Goal: Information Seeking & Learning: Learn about a topic

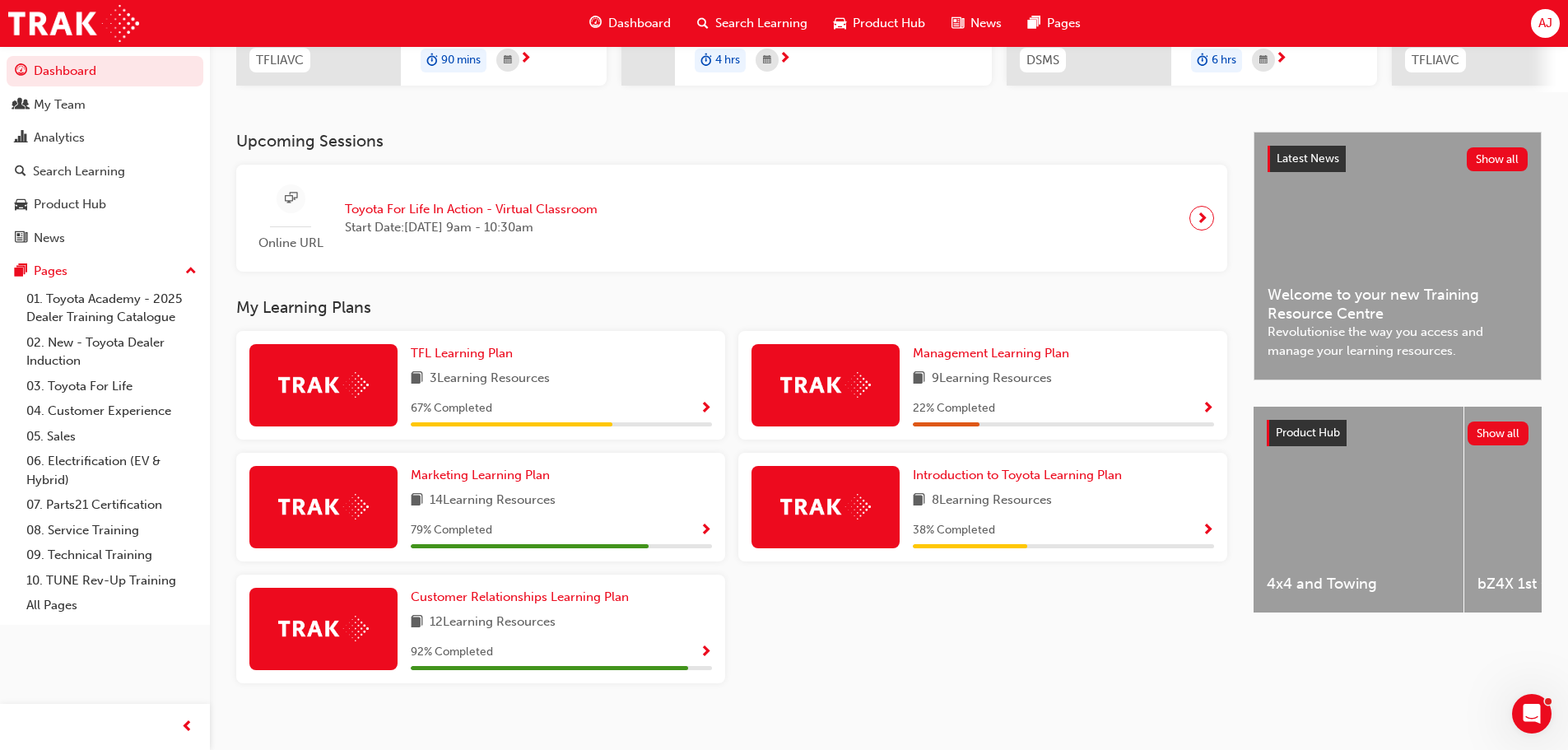
scroll to position [308, 0]
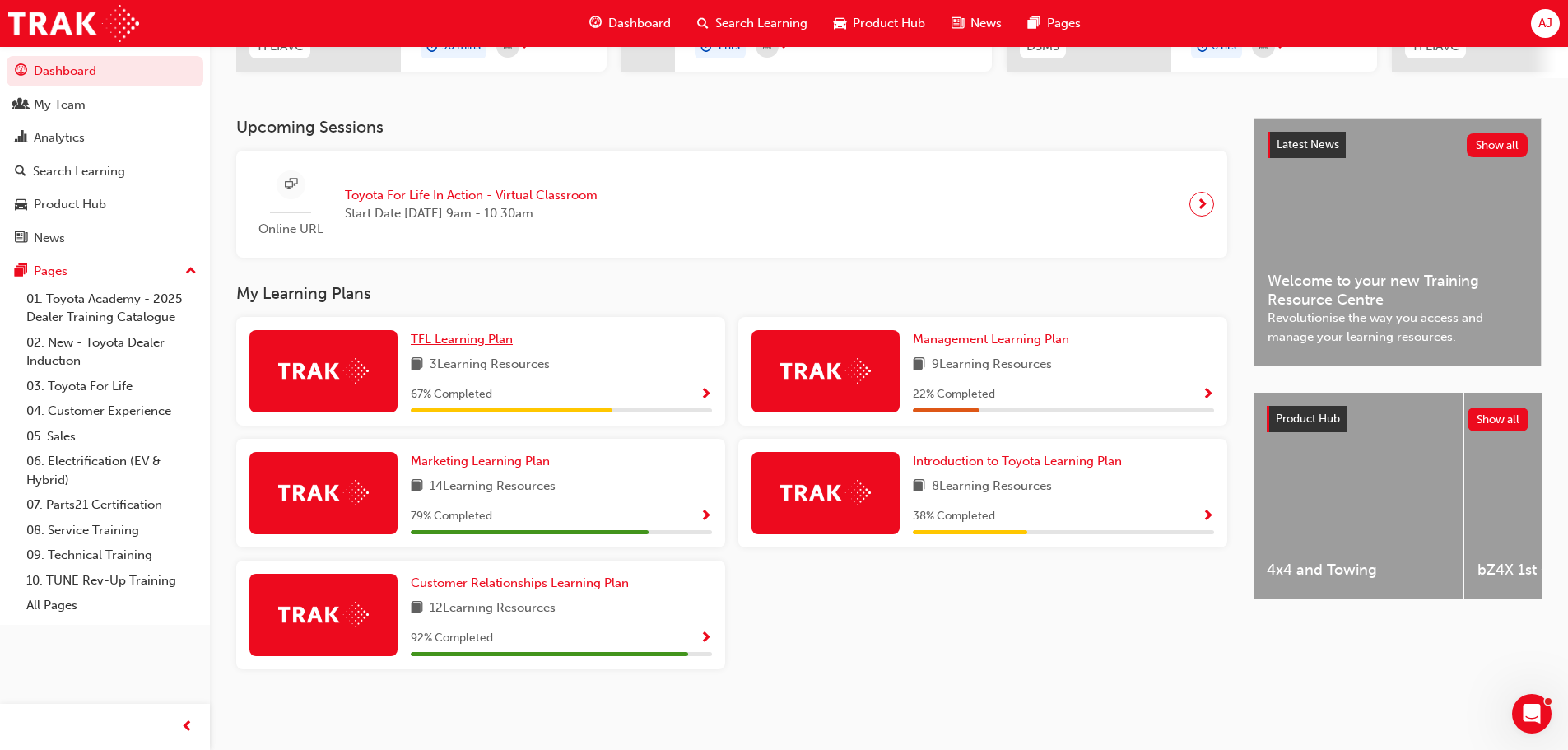
click at [485, 340] on span "TFL Learning Plan" at bounding box center [461, 339] width 102 height 15
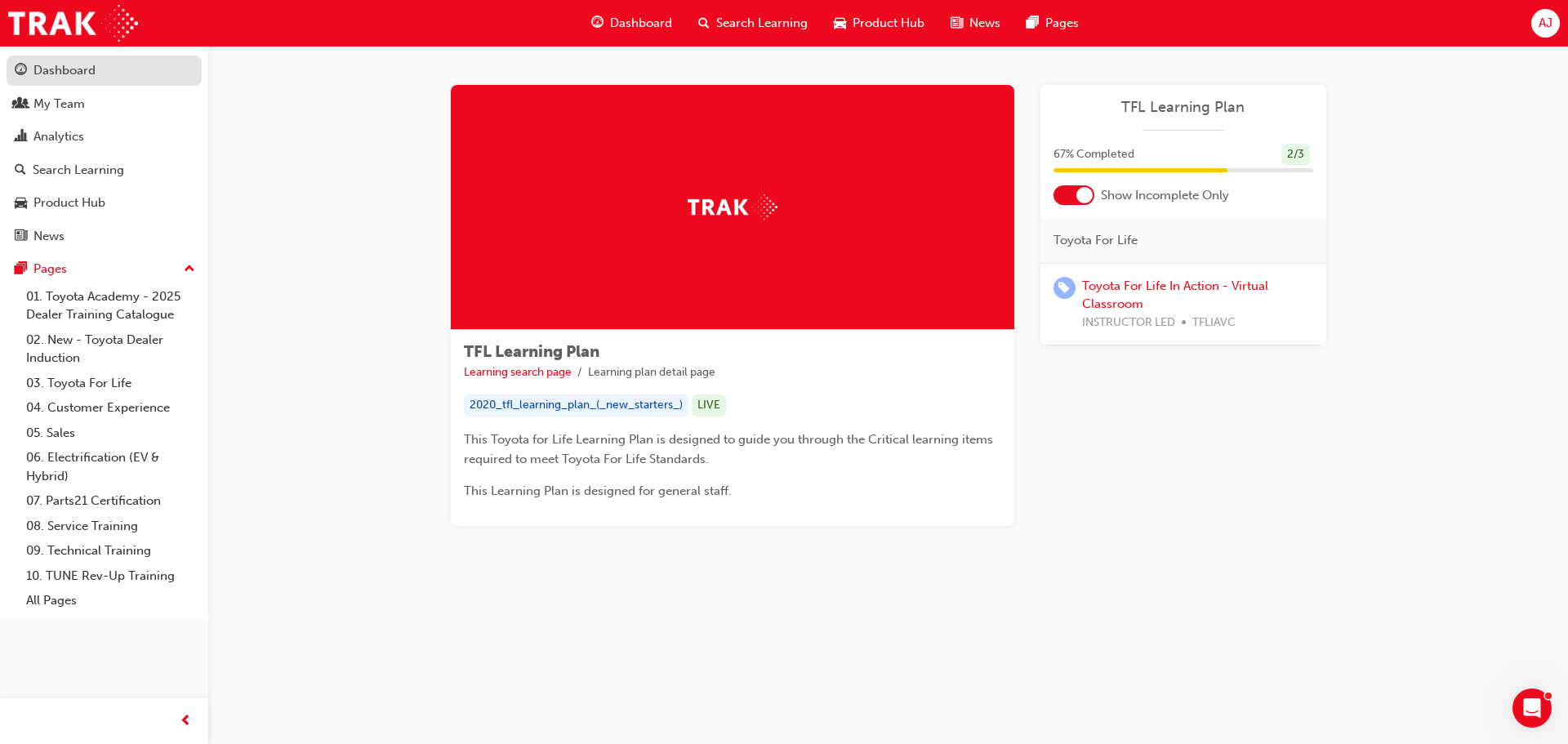
click at [64, 69] on div "Dashboard" at bounding box center [64, 71] width 62 height 18
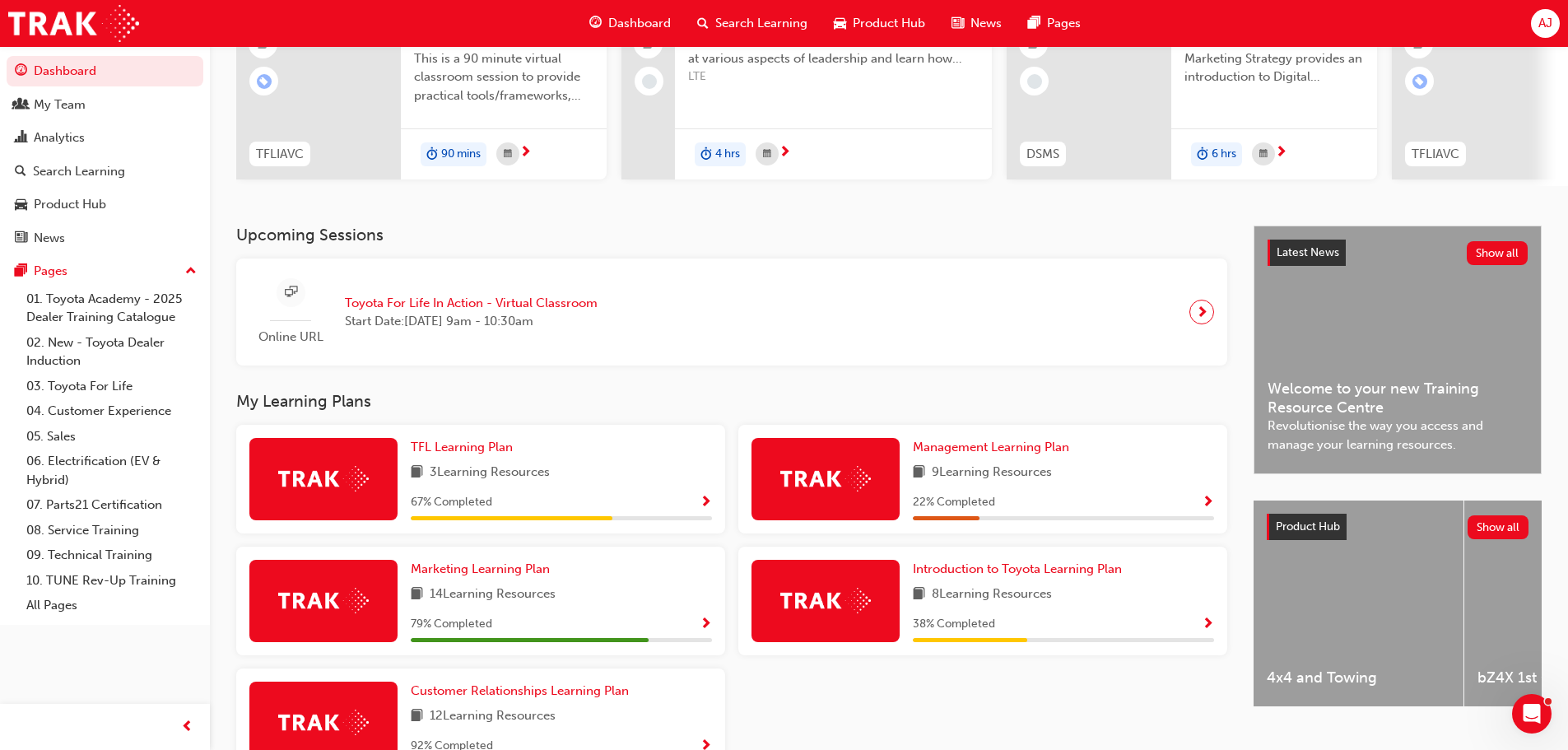
scroll to position [247, 0]
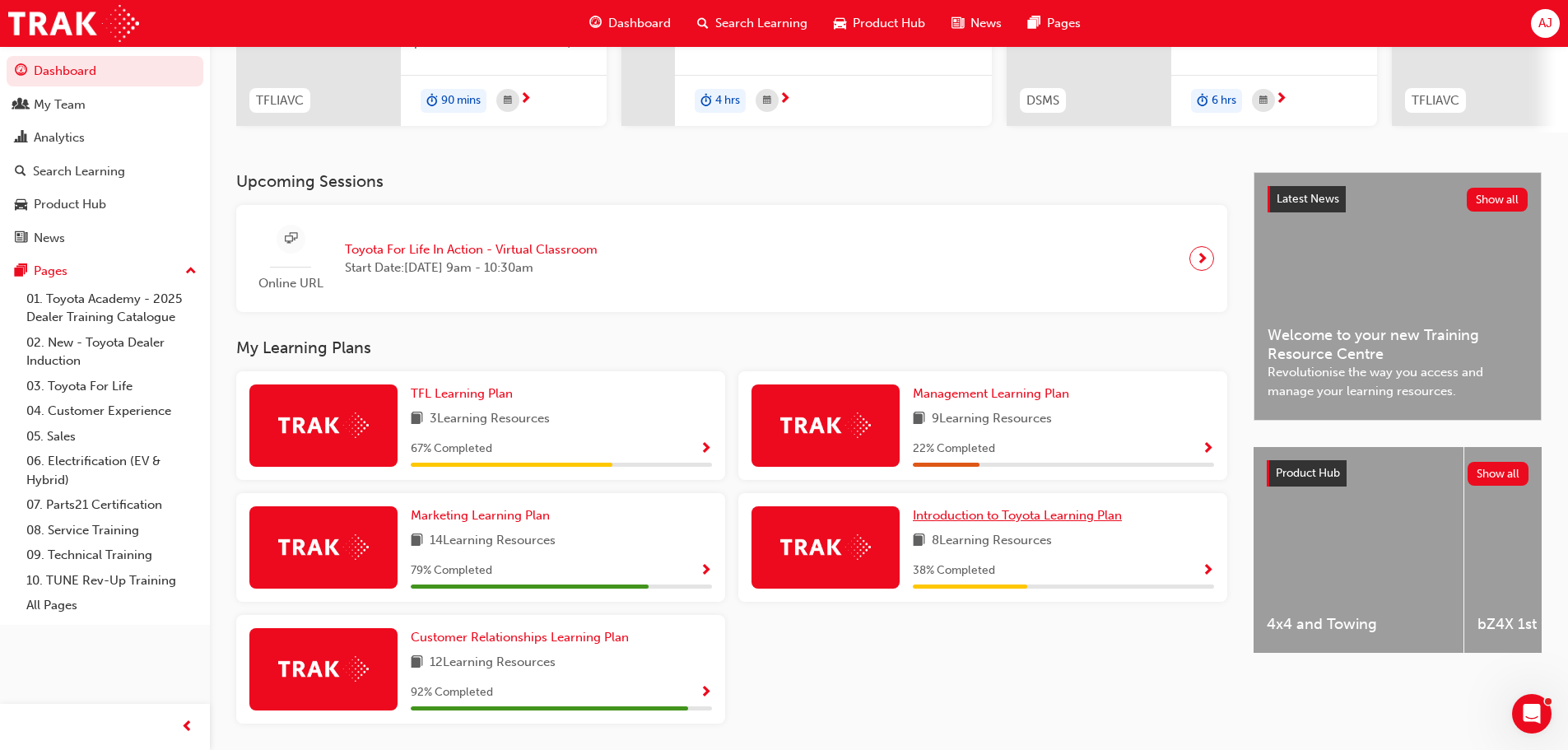
click at [988, 523] on span "Introduction to Toyota Learning Plan" at bounding box center [1017, 515] width 209 height 15
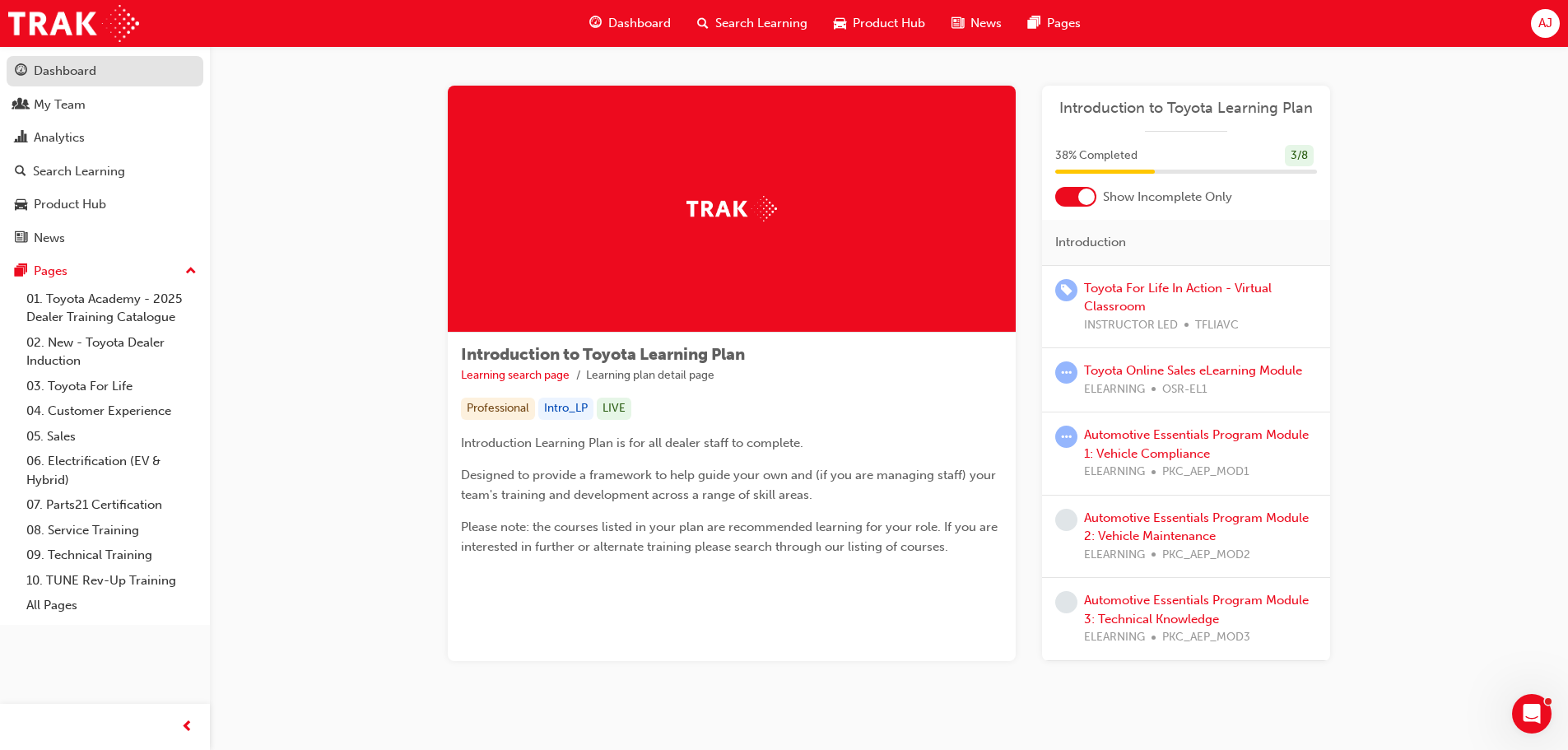
click at [96, 66] on div "Dashboard" at bounding box center [64, 71] width 62 height 19
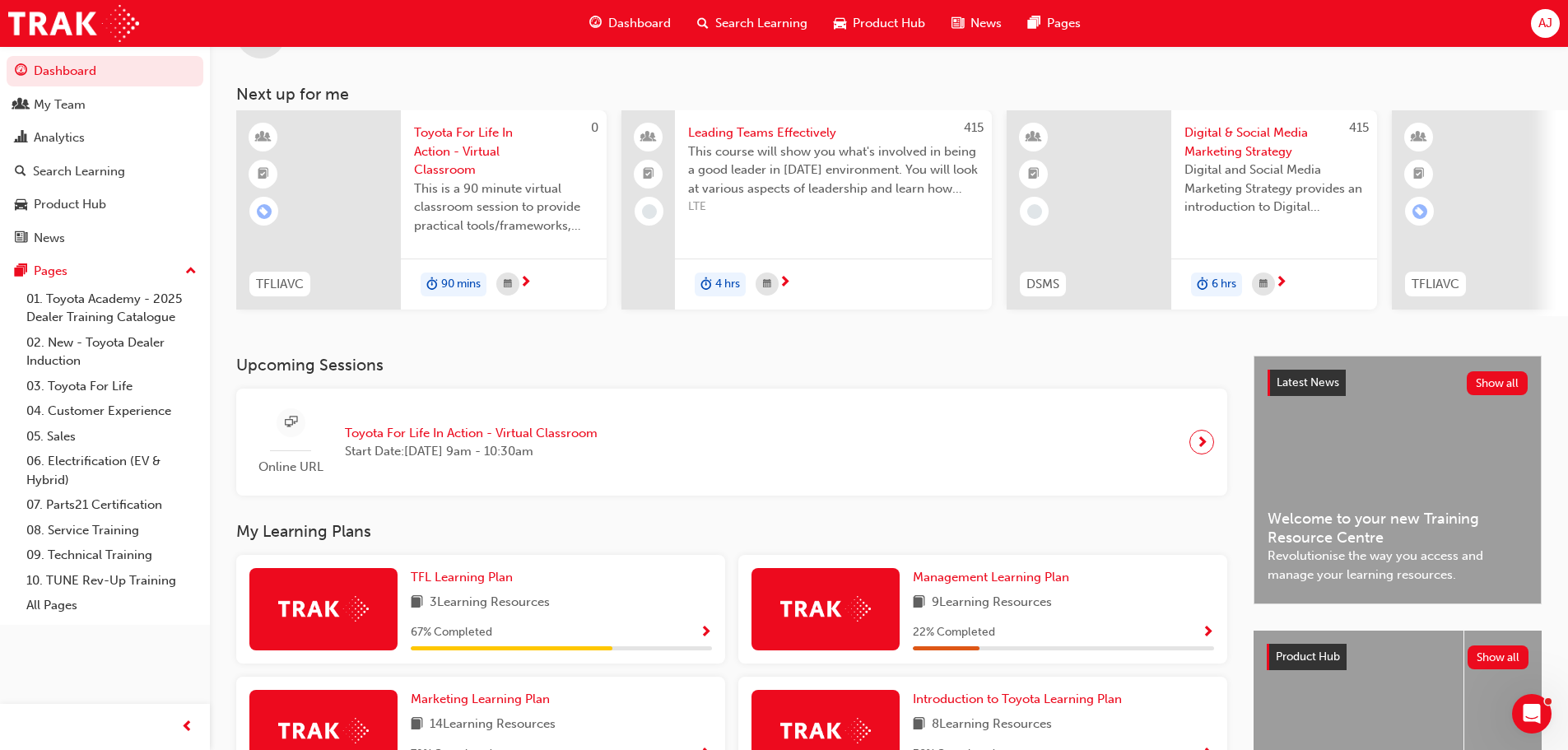
scroll to position [164, 0]
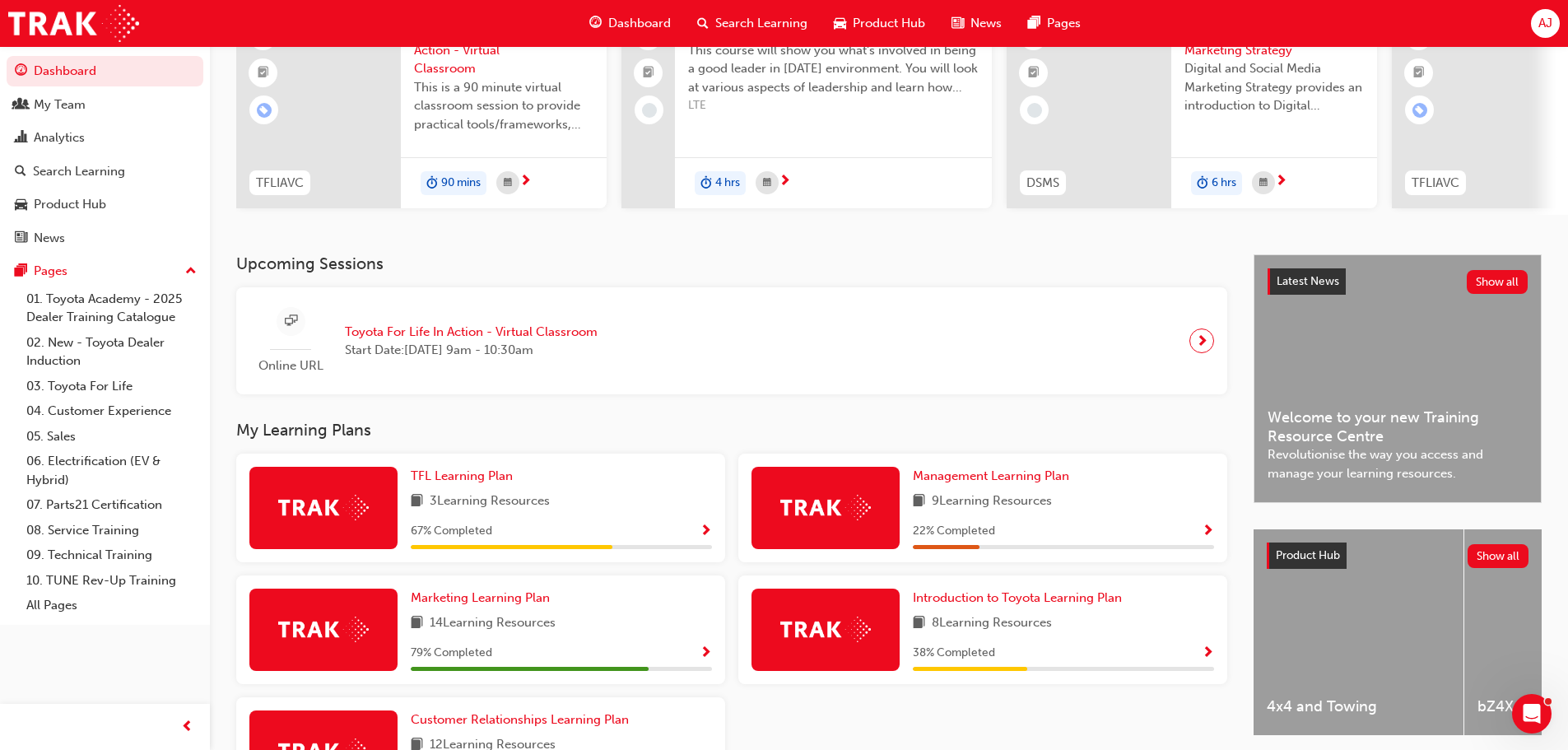
click at [1006, 493] on div "Management Learning Plan 9 Learning Resources 22 % Completed" at bounding box center [1063, 508] width 302 height 83
click at [1006, 484] on span "Management Learning Plan" at bounding box center [991, 476] width 156 height 15
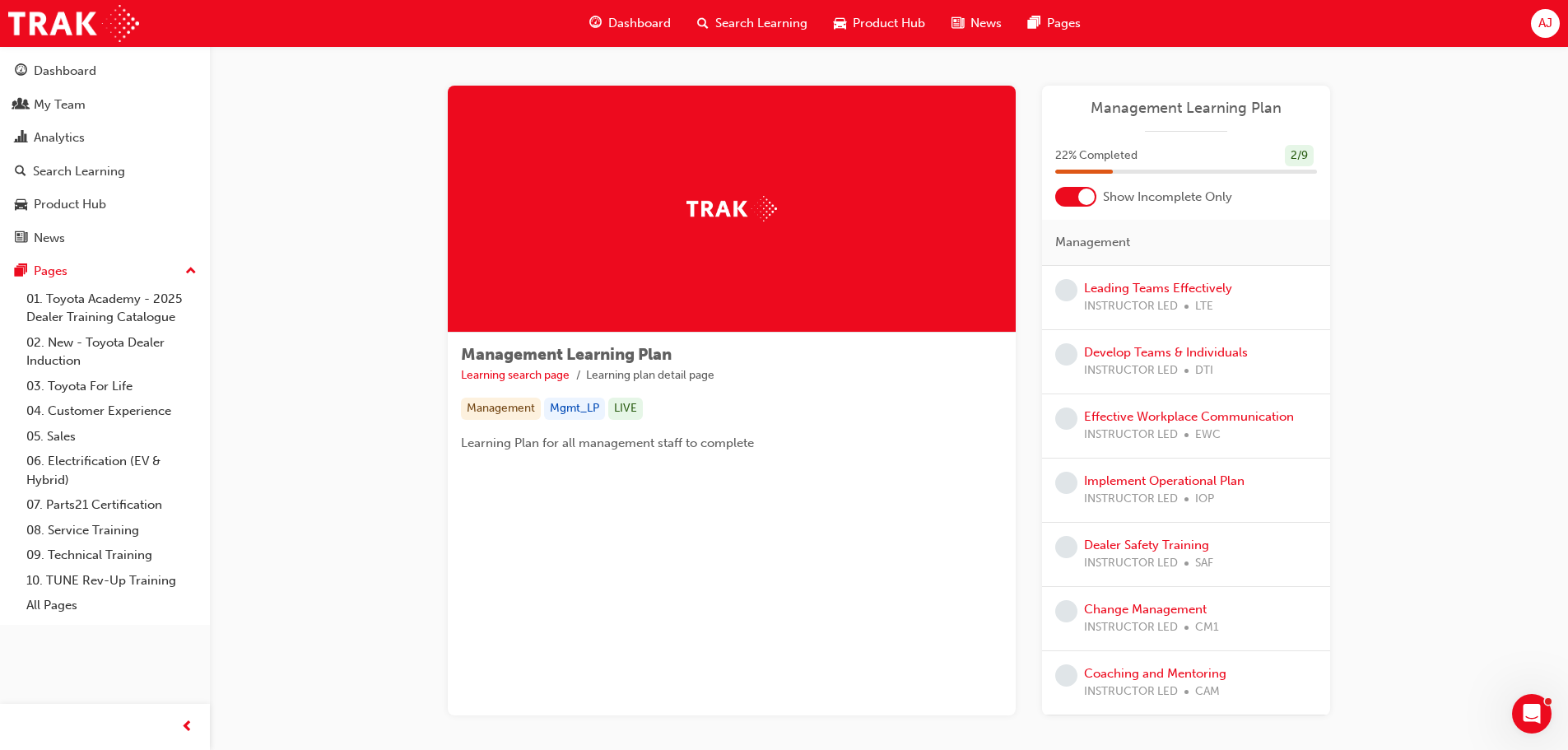
scroll to position [83, 0]
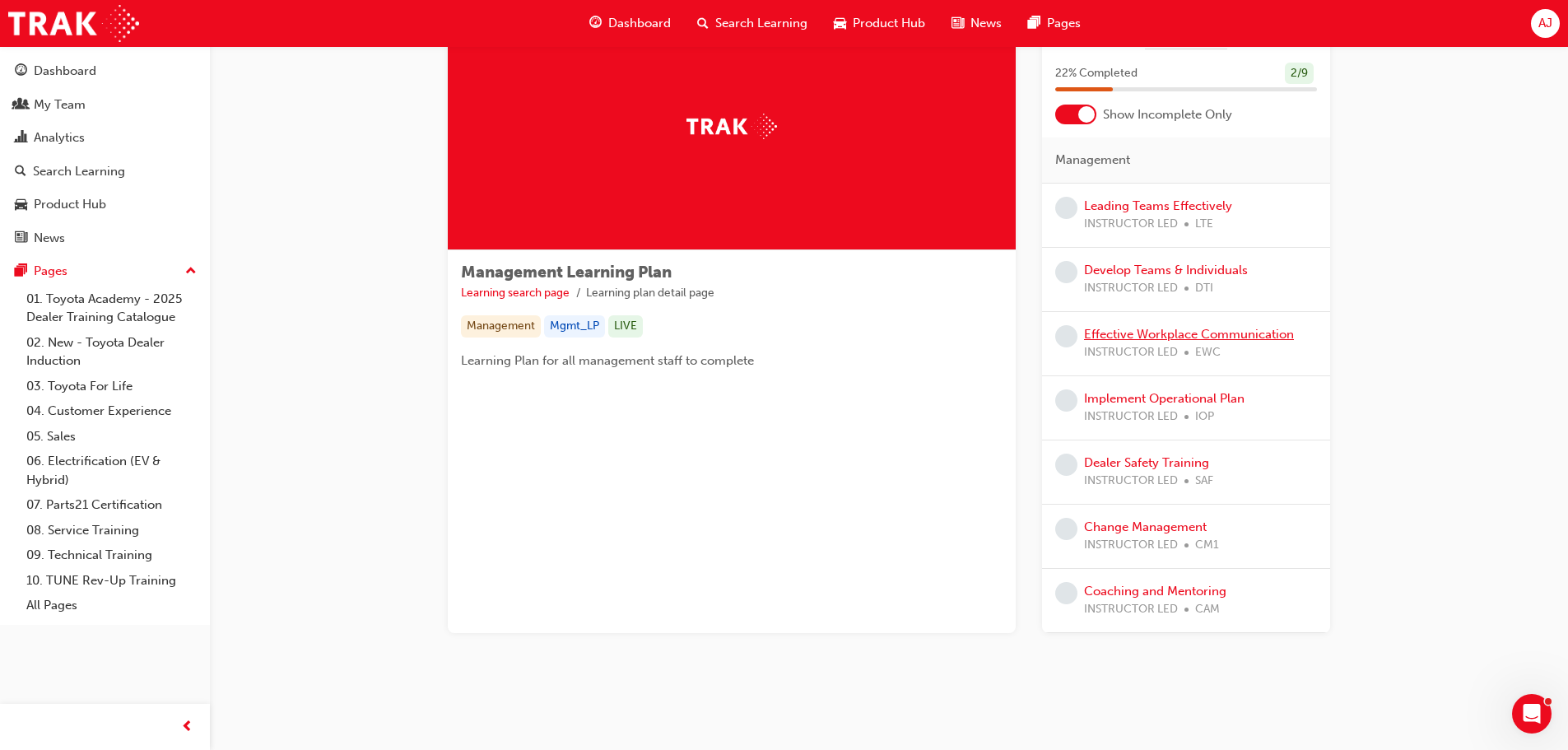
click at [1175, 336] on link "Effective Workplace Communication" at bounding box center [1189, 334] width 210 height 15
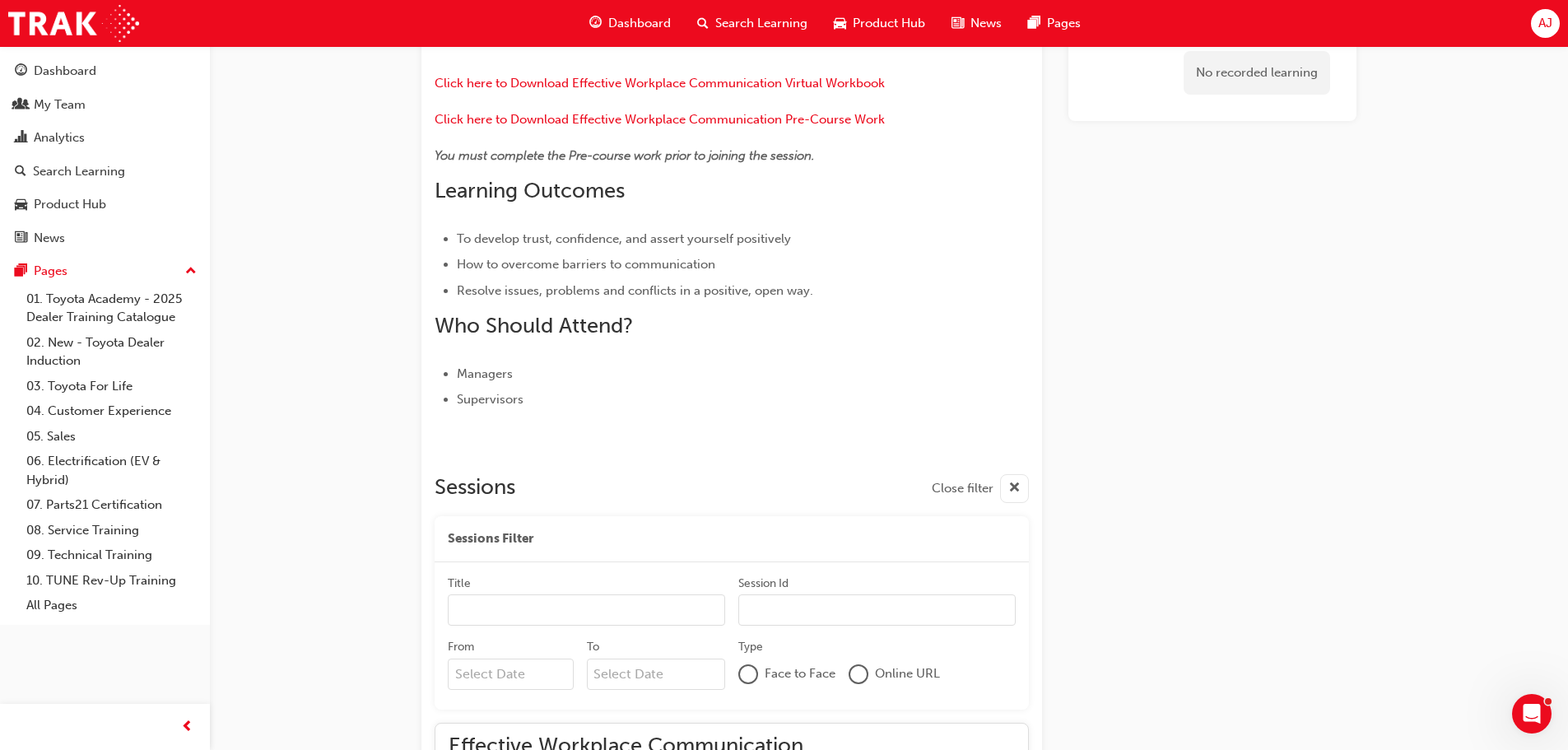
scroll to position [411, 0]
click at [78, 106] on div "My Team" at bounding box center [59, 105] width 52 height 19
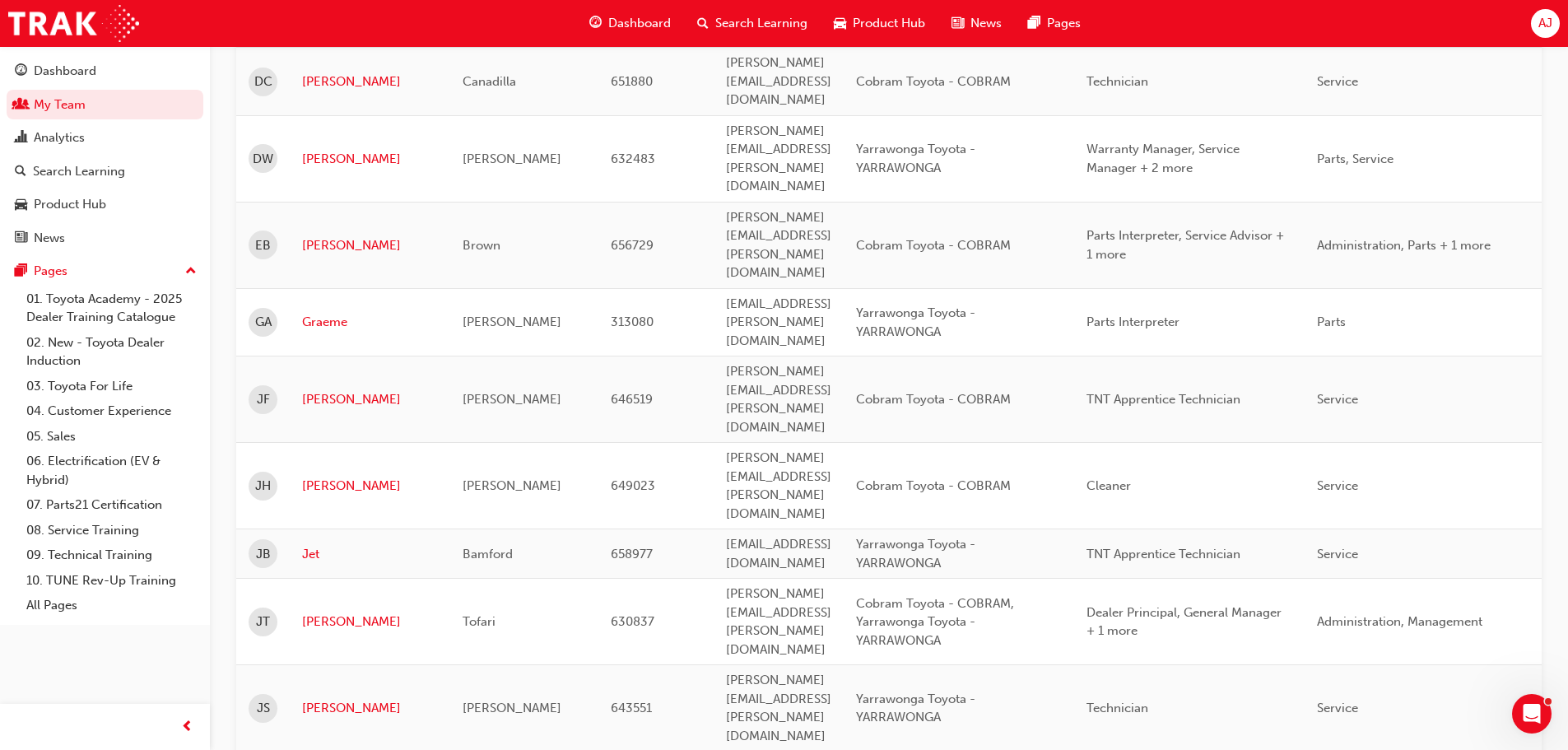
scroll to position [741, 0]
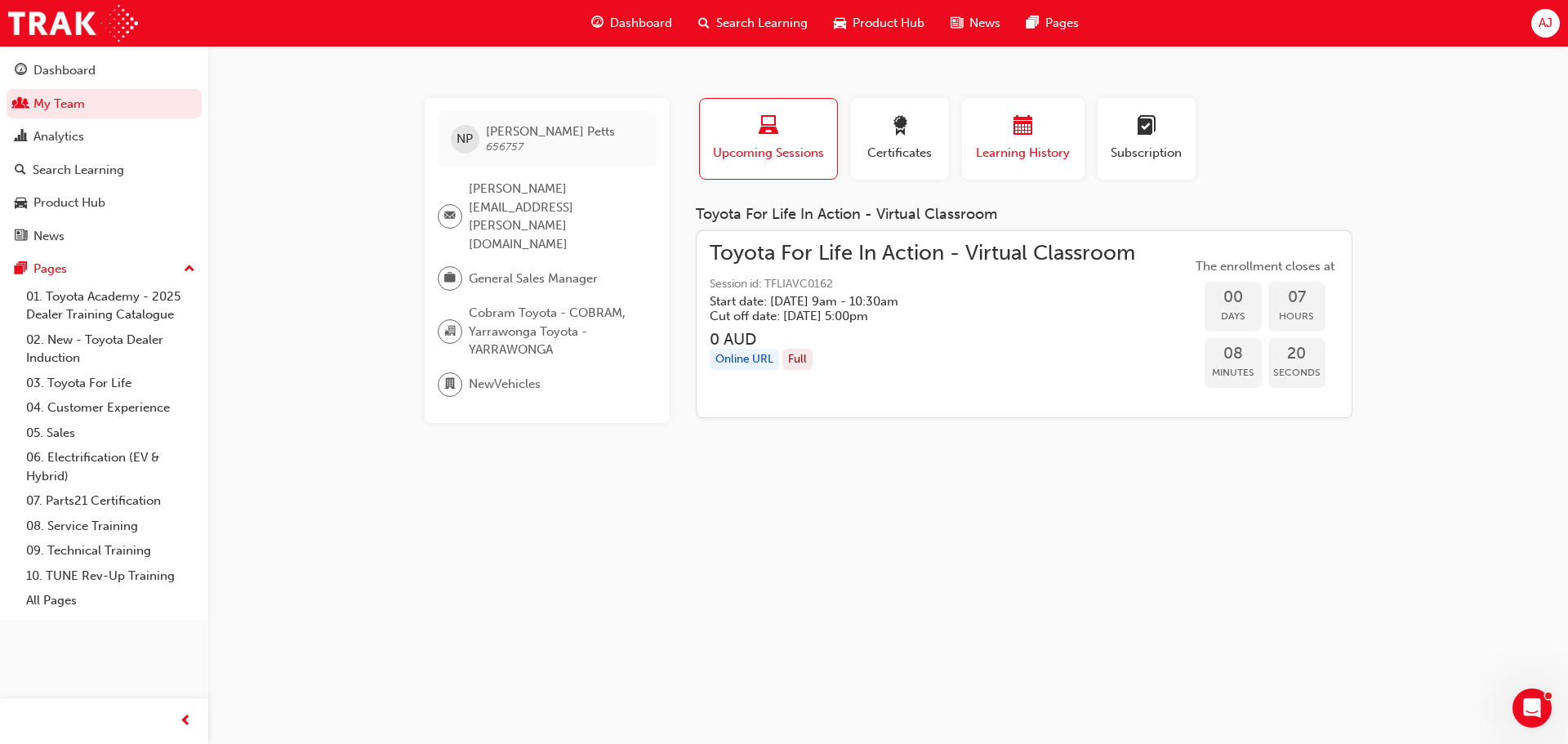
click at [1065, 126] on div "button" at bounding box center [1023, 128] width 98 height 25
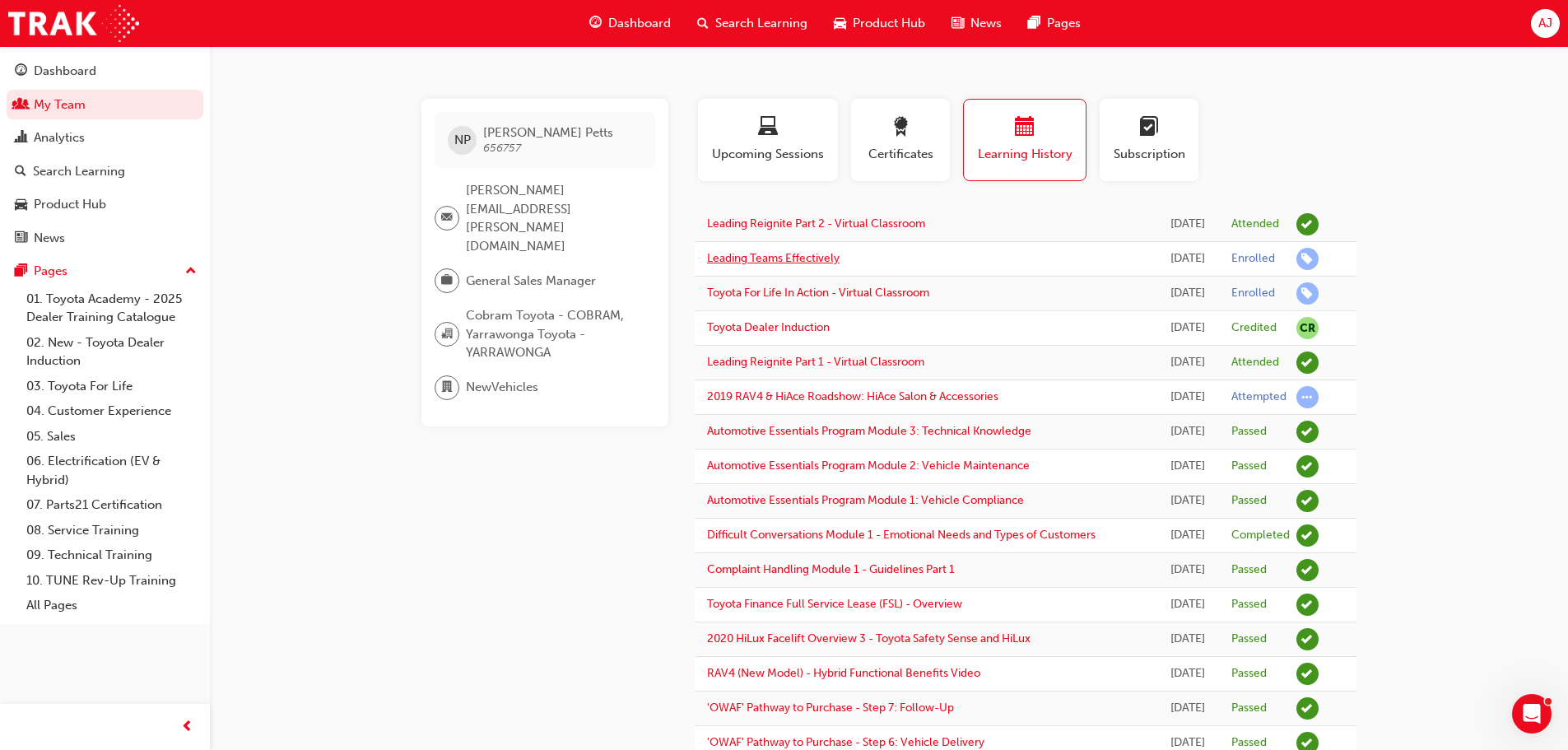
click at [800, 259] on link "Leading Teams Effectively" at bounding box center [773, 257] width 133 height 14
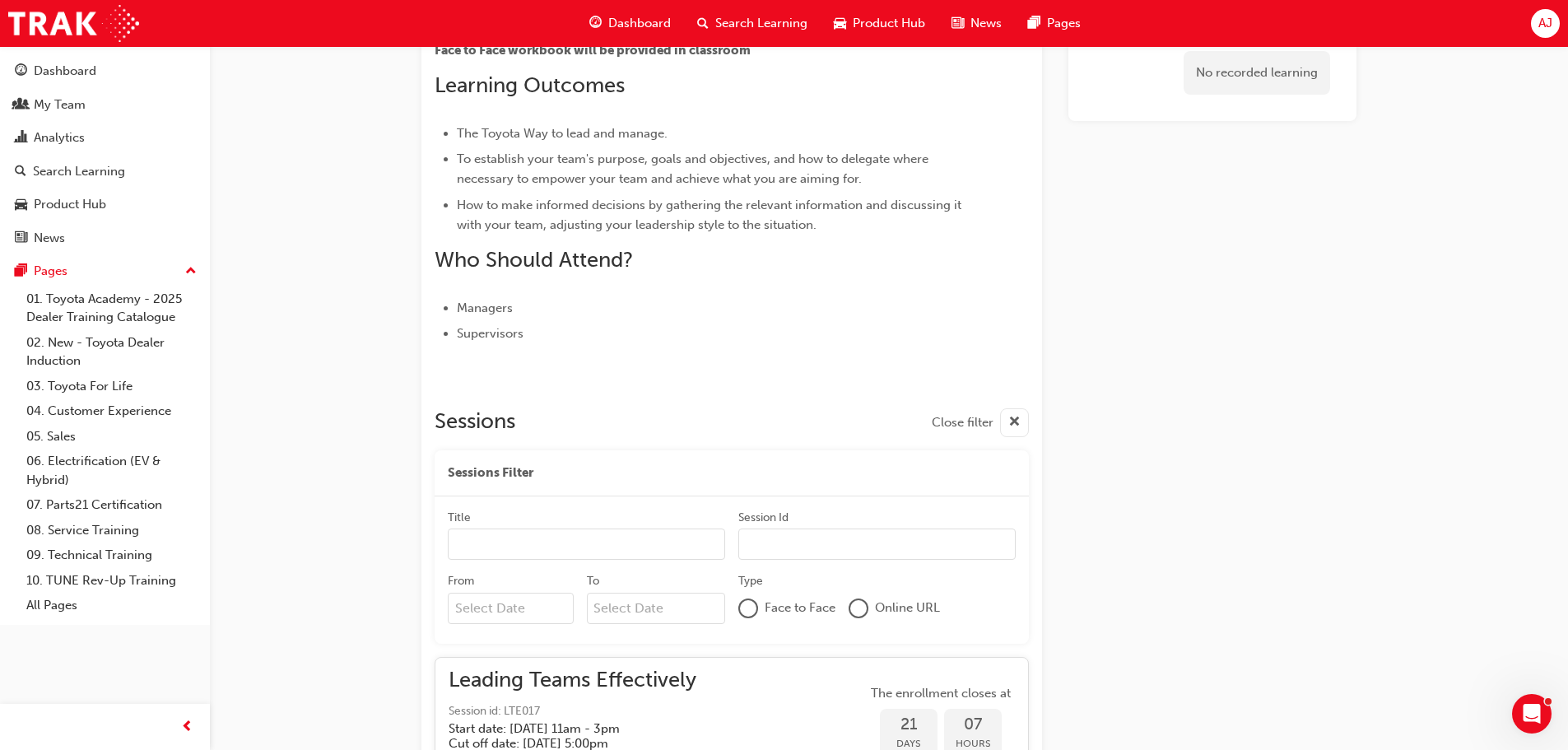
scroll to position [467, 0]
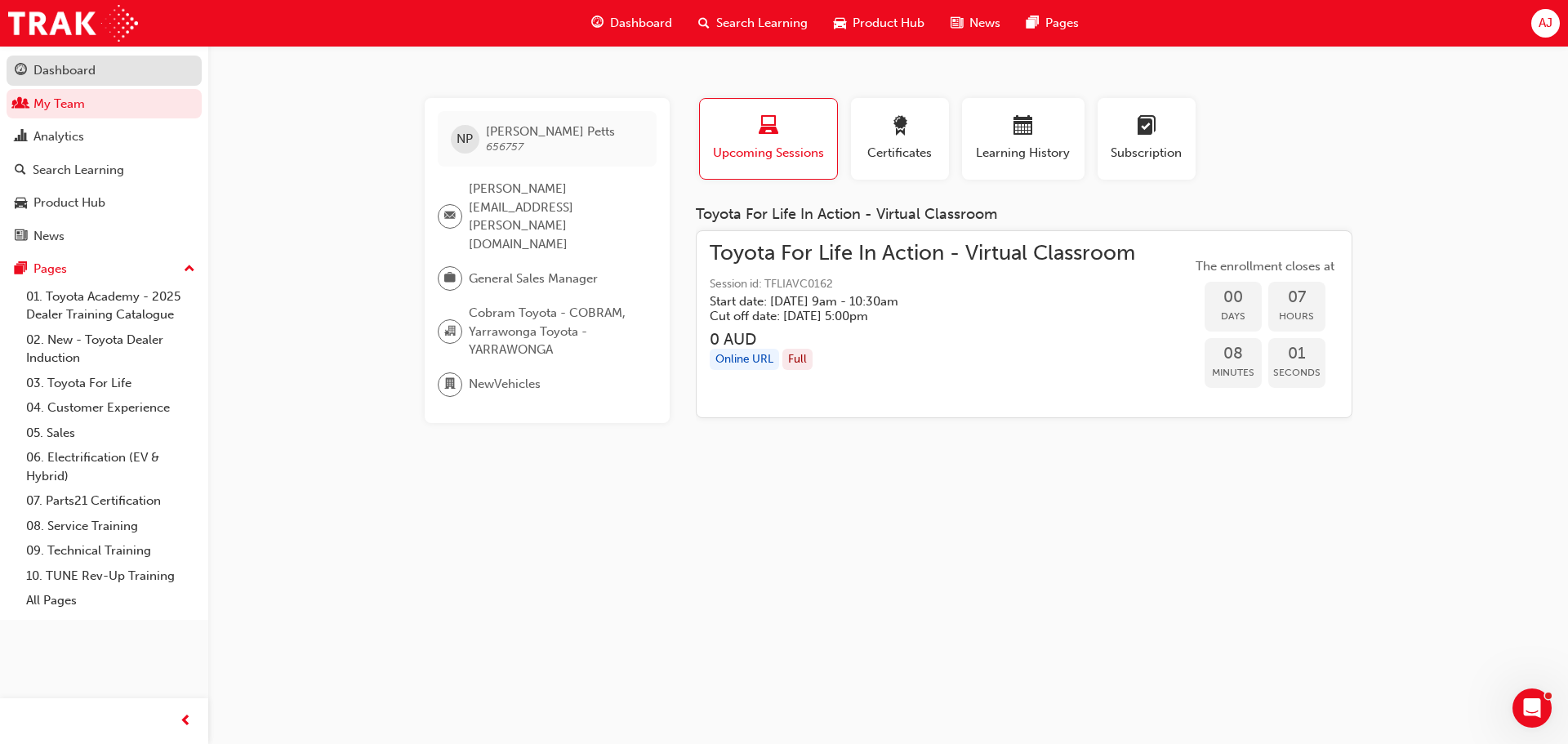
click at [63, 78] on div "Dashboard" at bounding box center [64, 71] width 62 height 18
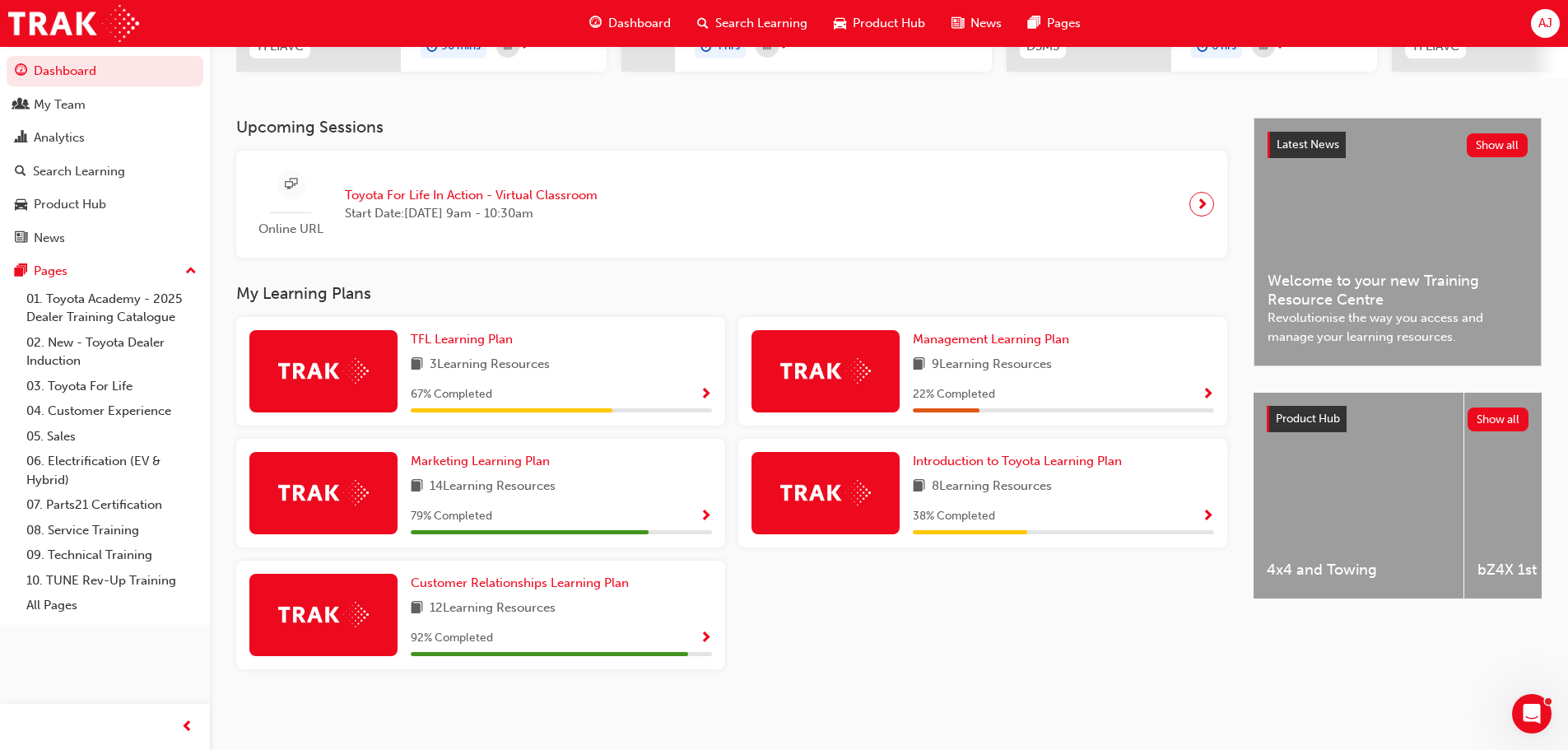
scroll to position [308, 0]
click at [456, 341] on span "TFL Learning Plan" at bounding box center [461, 339] width 102 height 15
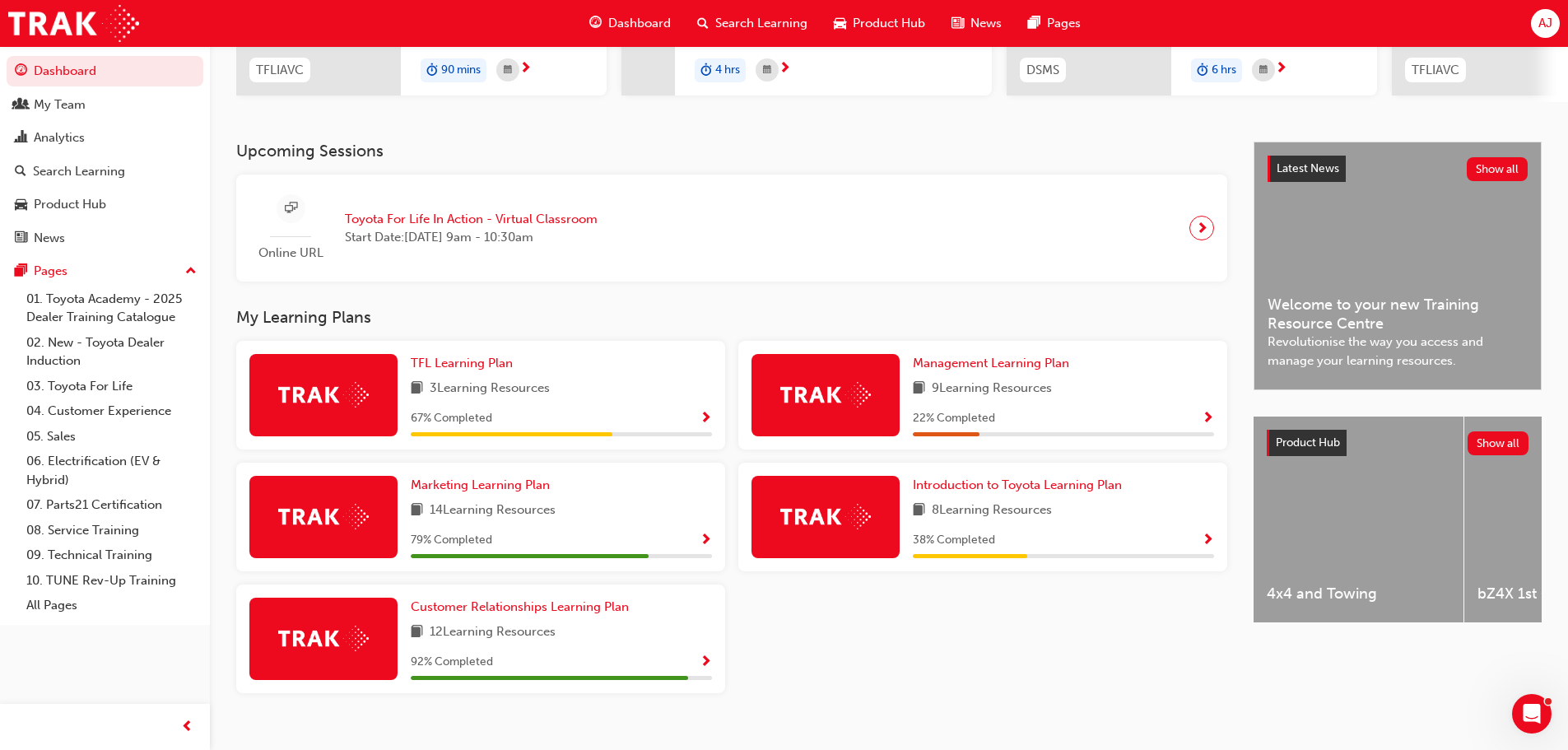
scroll to position [308, 0]
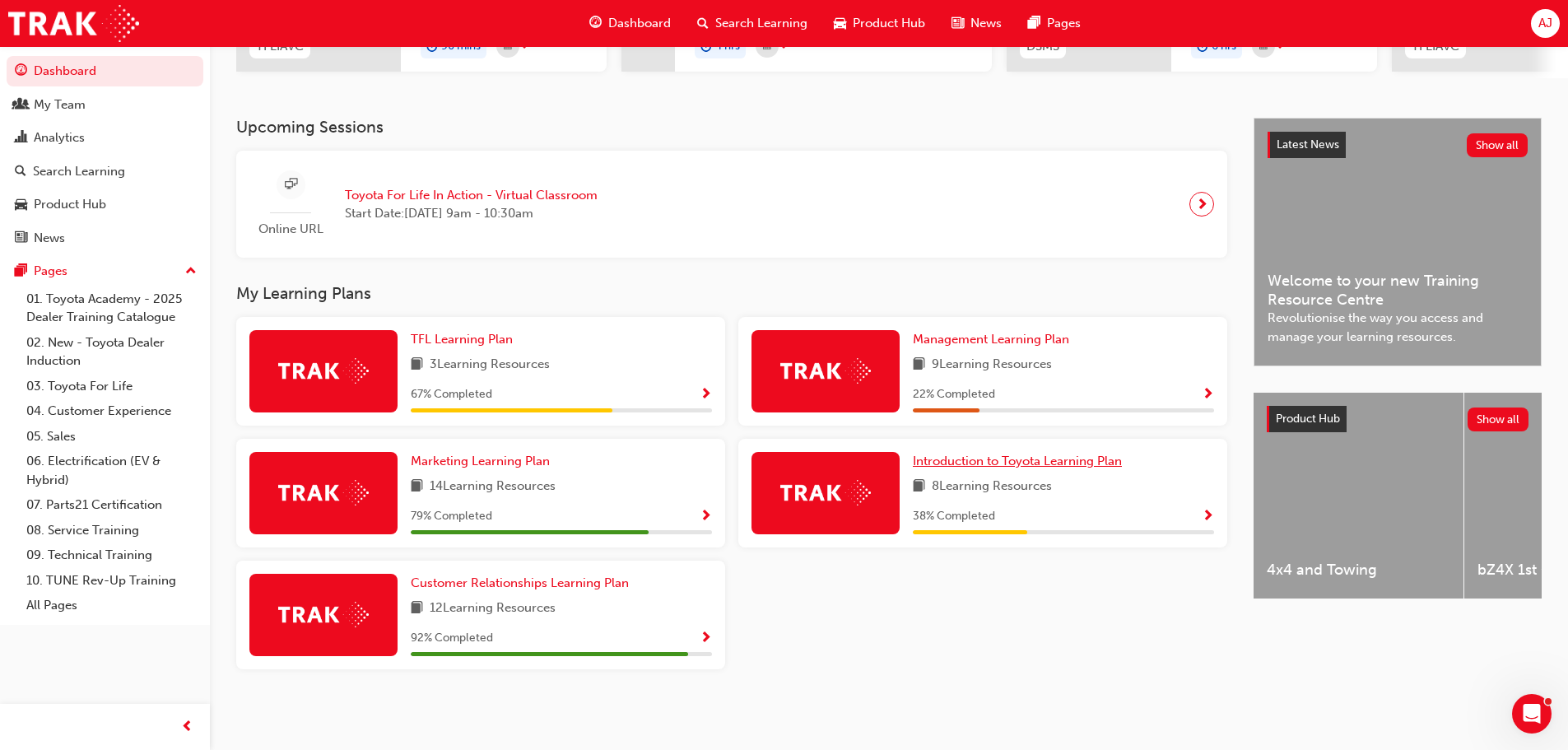
click at [1004, 461] on span "Introduction to Toyota Learning Plan" at bounding box center [1017, 461] width 209 height 15
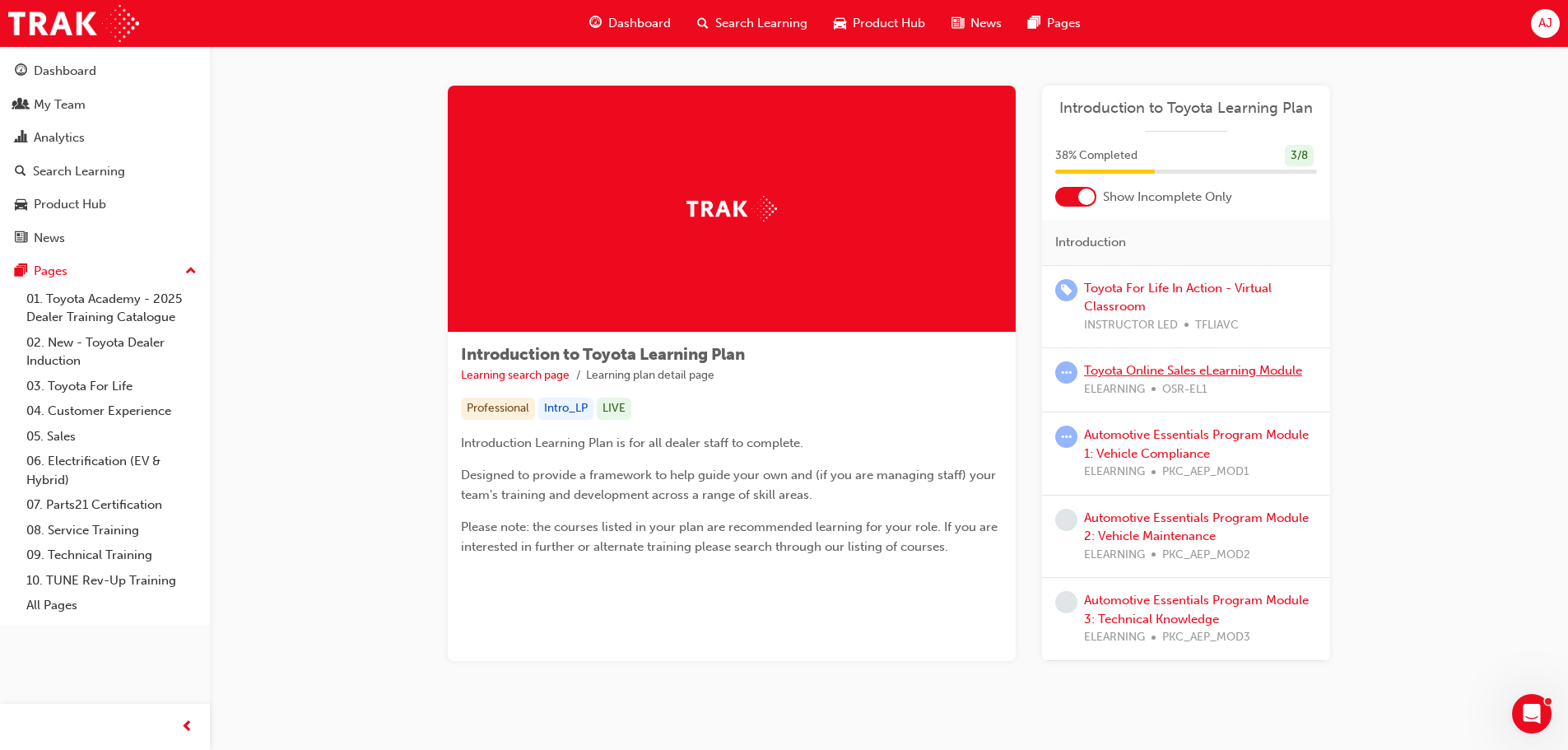
click at [1151, 368] on link "Toyota Online Sales eLearning Module" at bounding box center [1193, 370] width 218 height 15
click at [1174, 446] on link "Automotive Essentials Program Module 1: Vehicle Compliance" at bounding box center [1197, 444] width 225 height 33
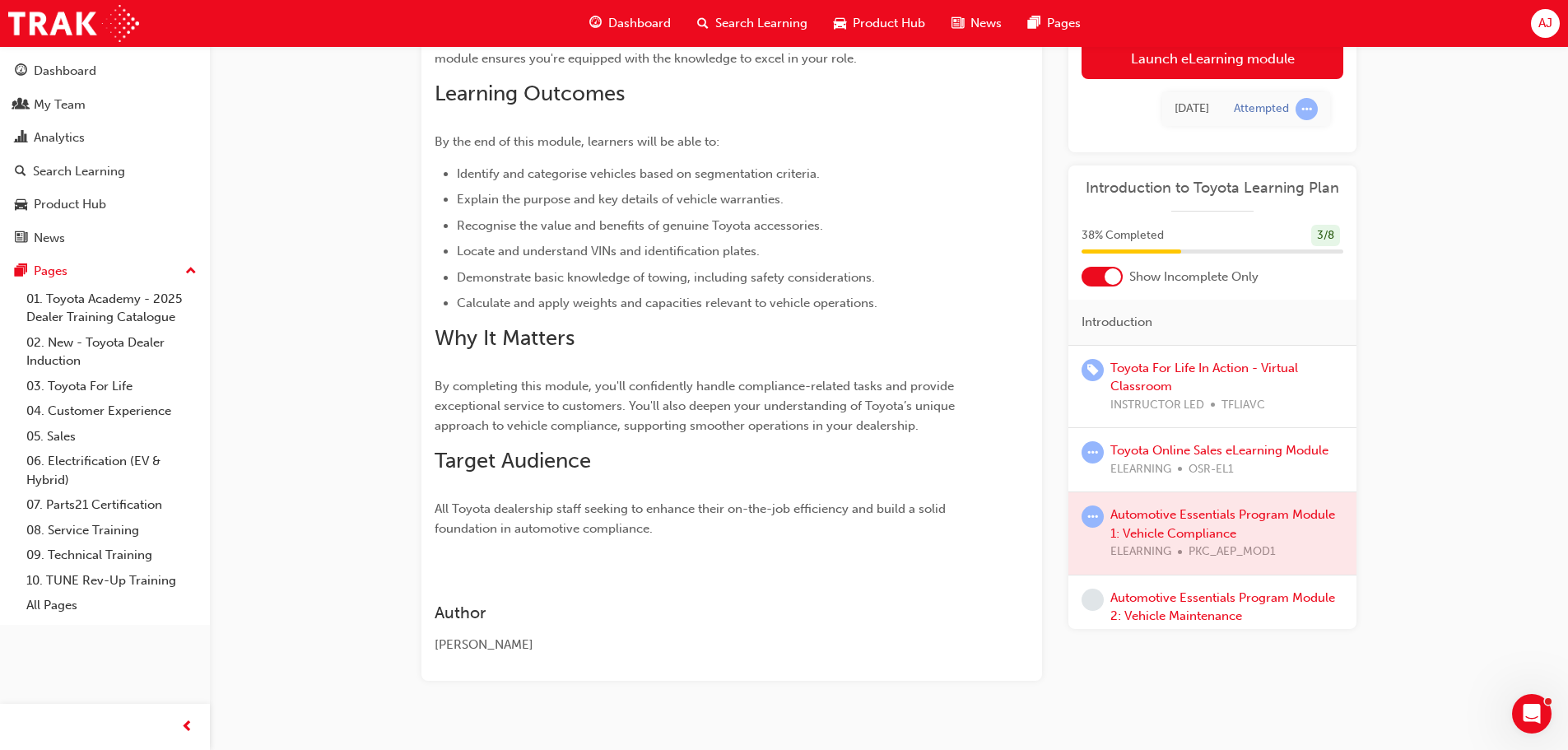
scroll to position [293, 0]
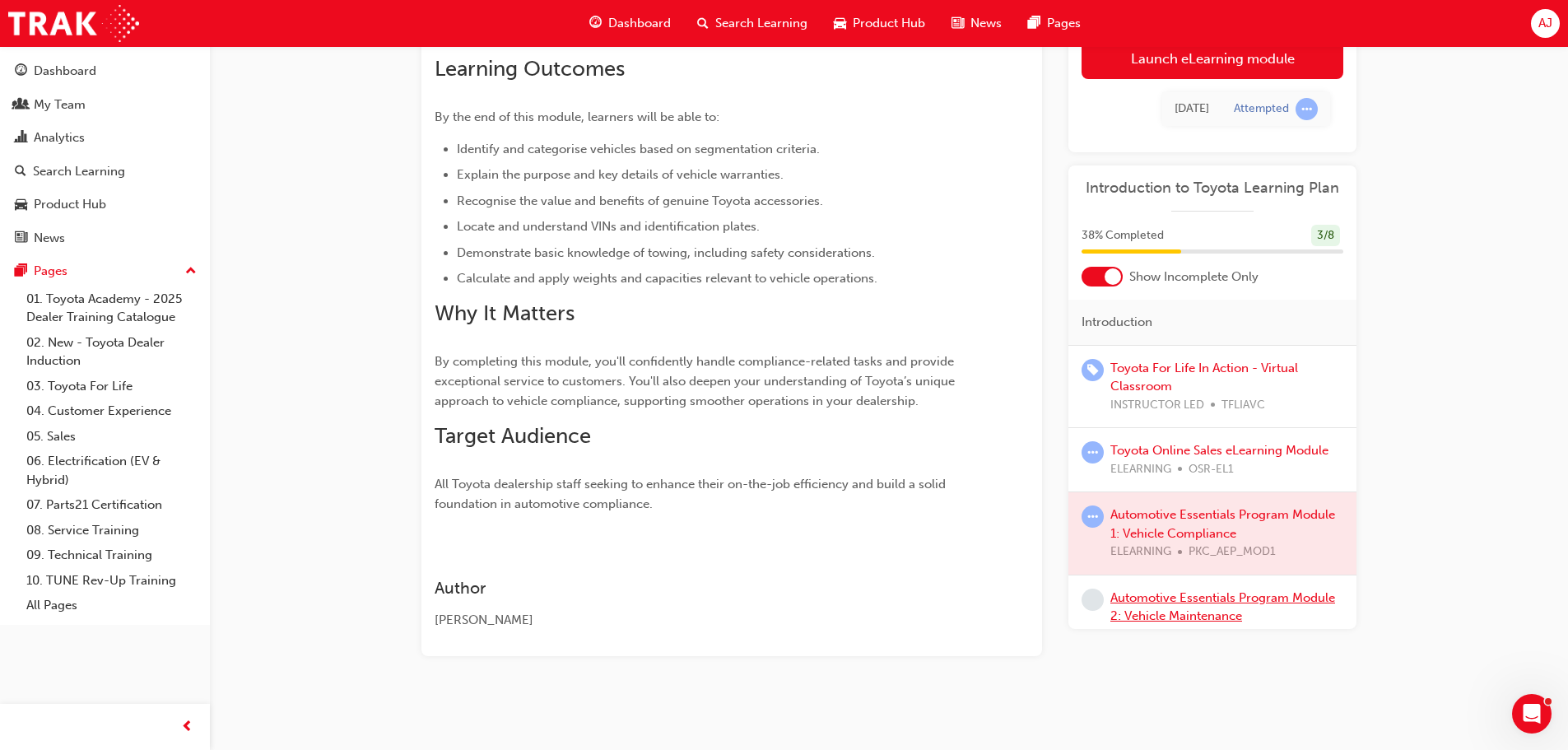
click at [1221, 614] on link "Automotive Essentials Program Module 2: Vehicle Maintenance" at bounding box center [1223, 607] width 225 height 33
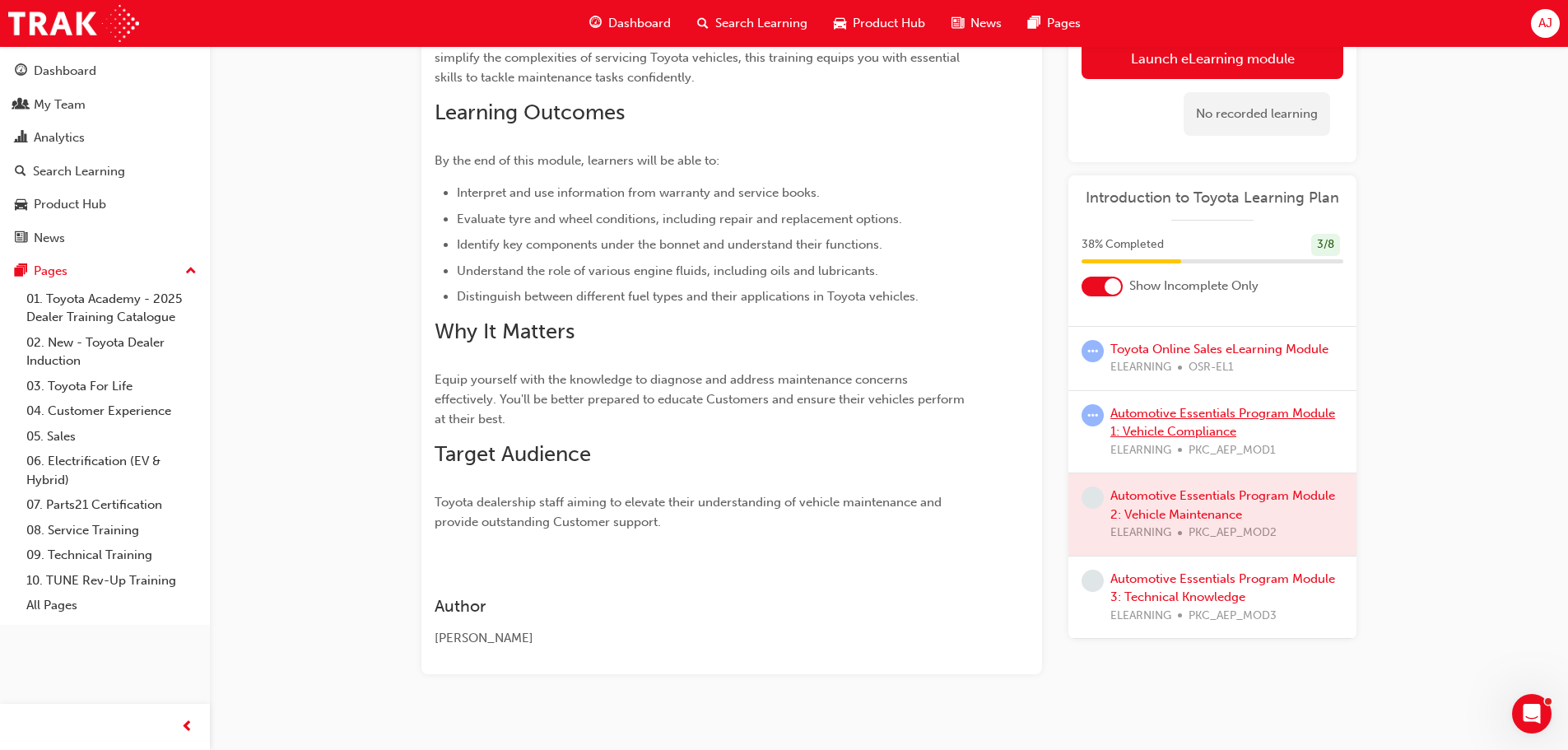
click at [1157, 420] on link "Automotive Essentials Program Module 1: Vehicle Compliance" at bounding box center [1223, 422] width 225 height 33
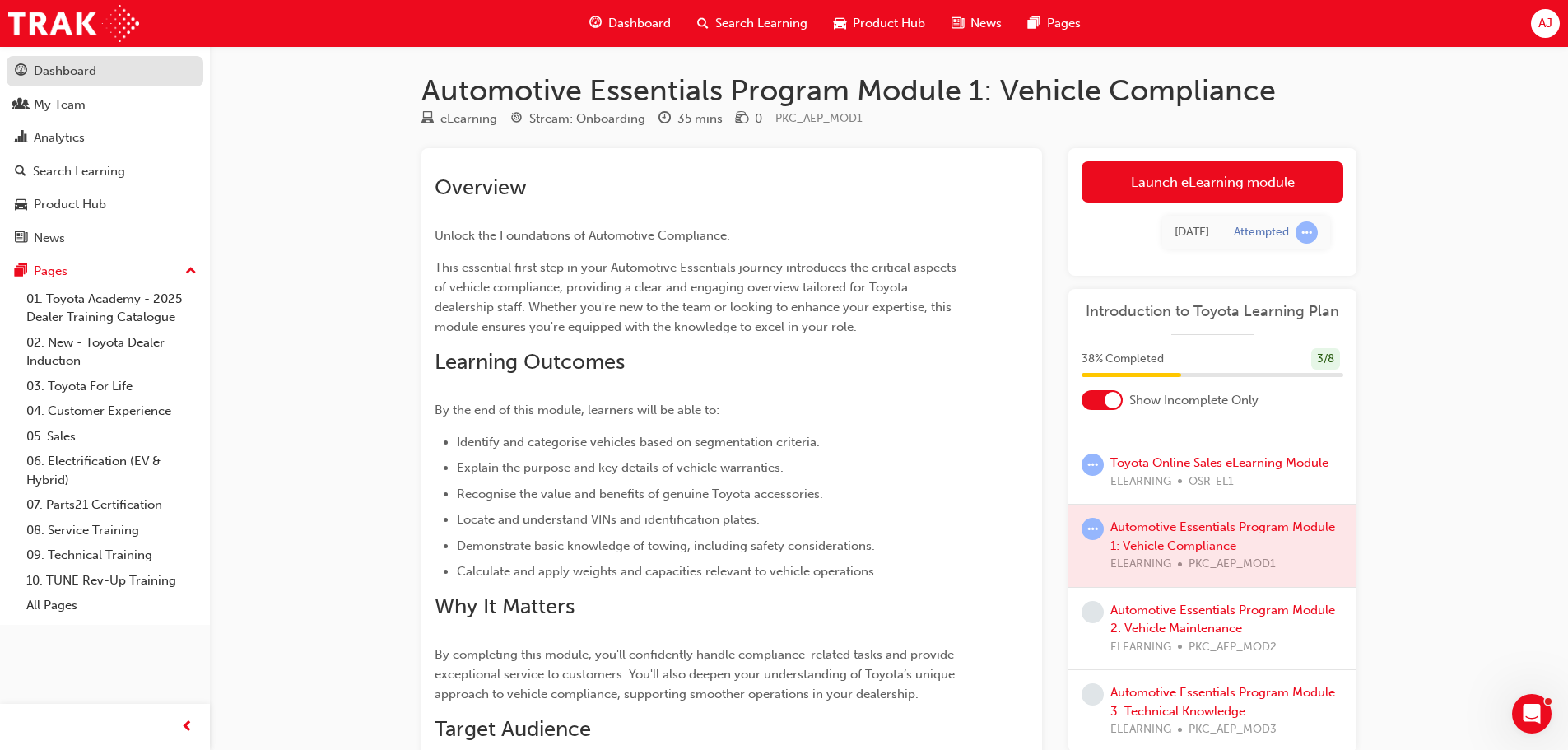
click at [72, 67] on div "Dashboard" at bounding box center [64, 71] width 62 height 19
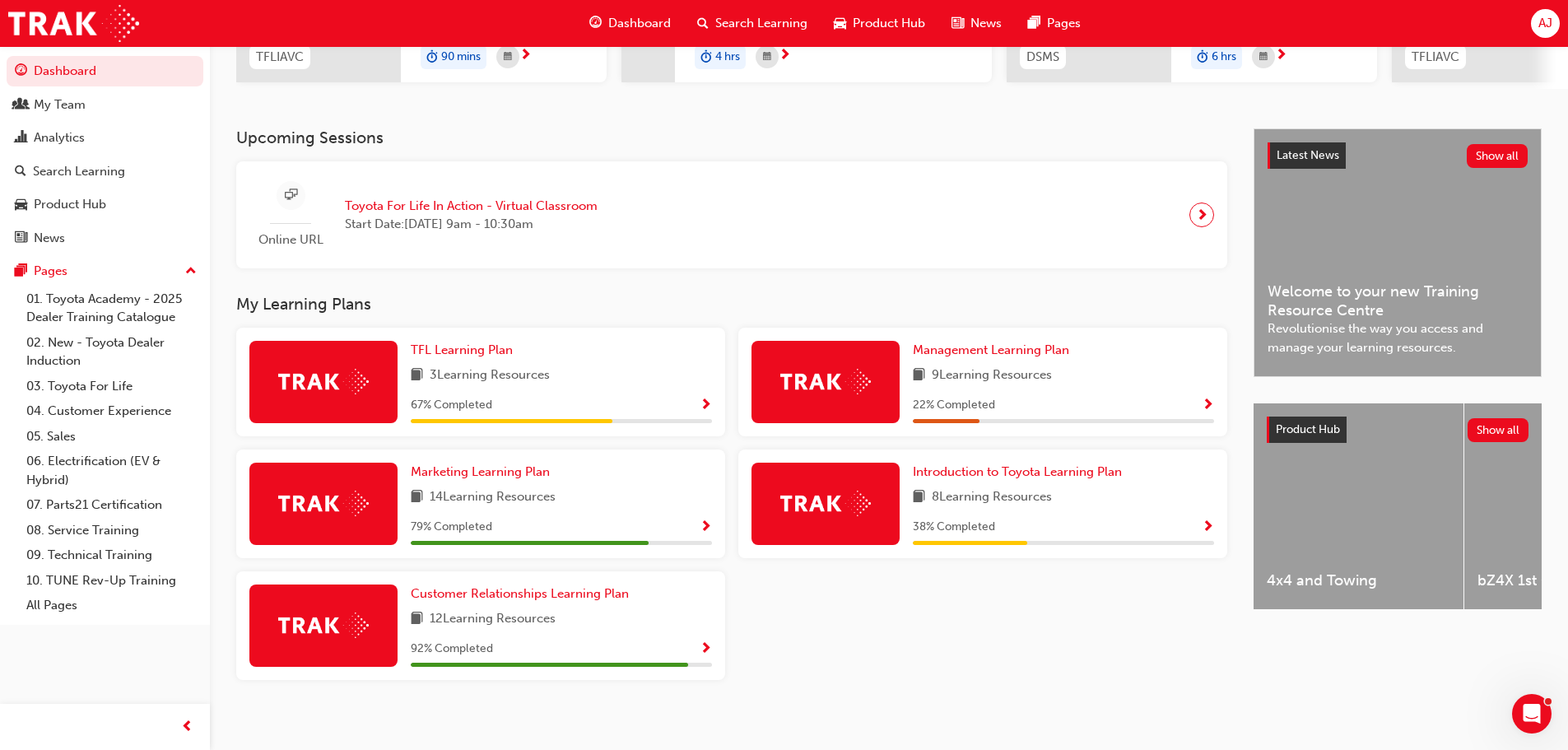
scroll to position [308, 0]
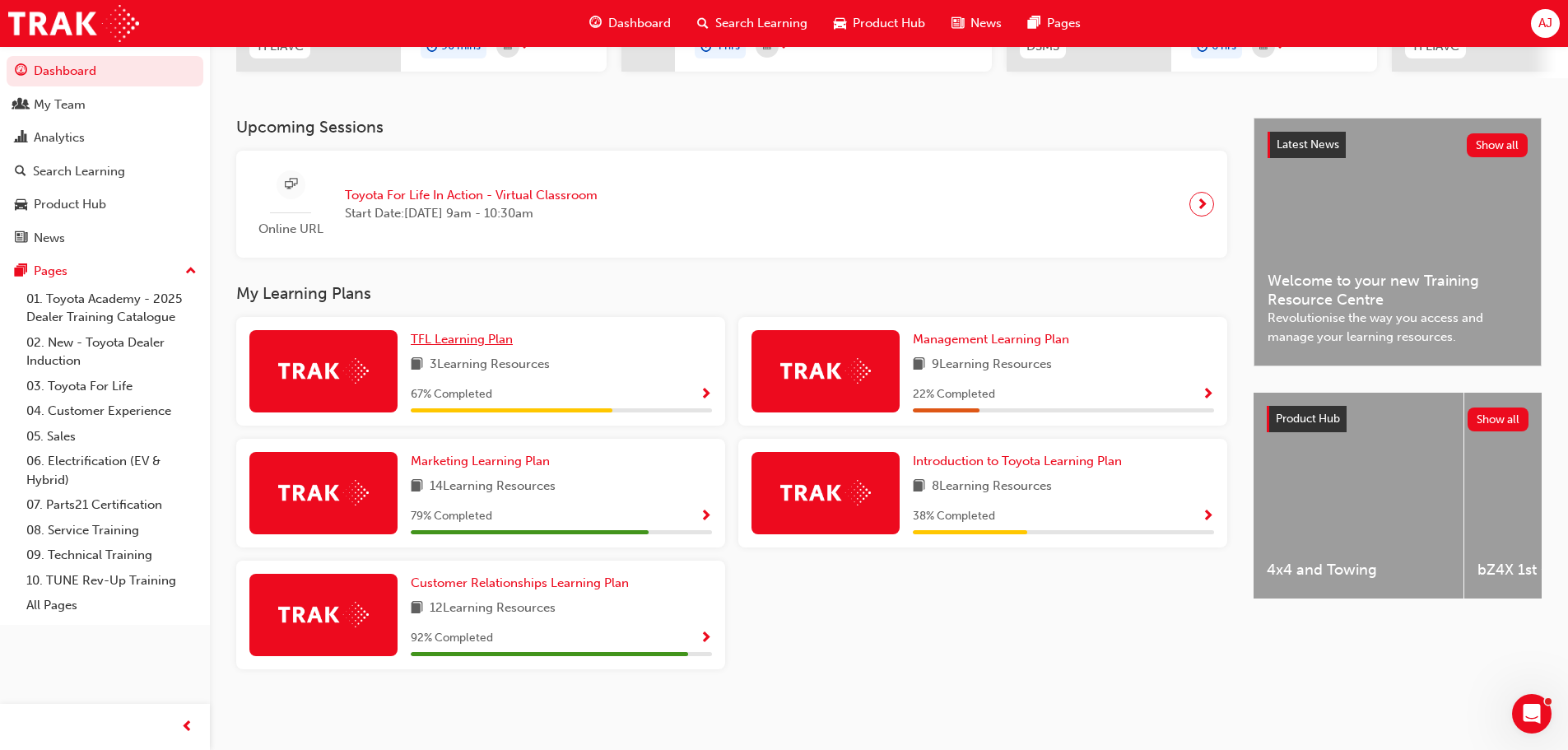
click at [486, 341] on span "TFL Learning Plan" at bounding box center [461, 339] width 102 height 15
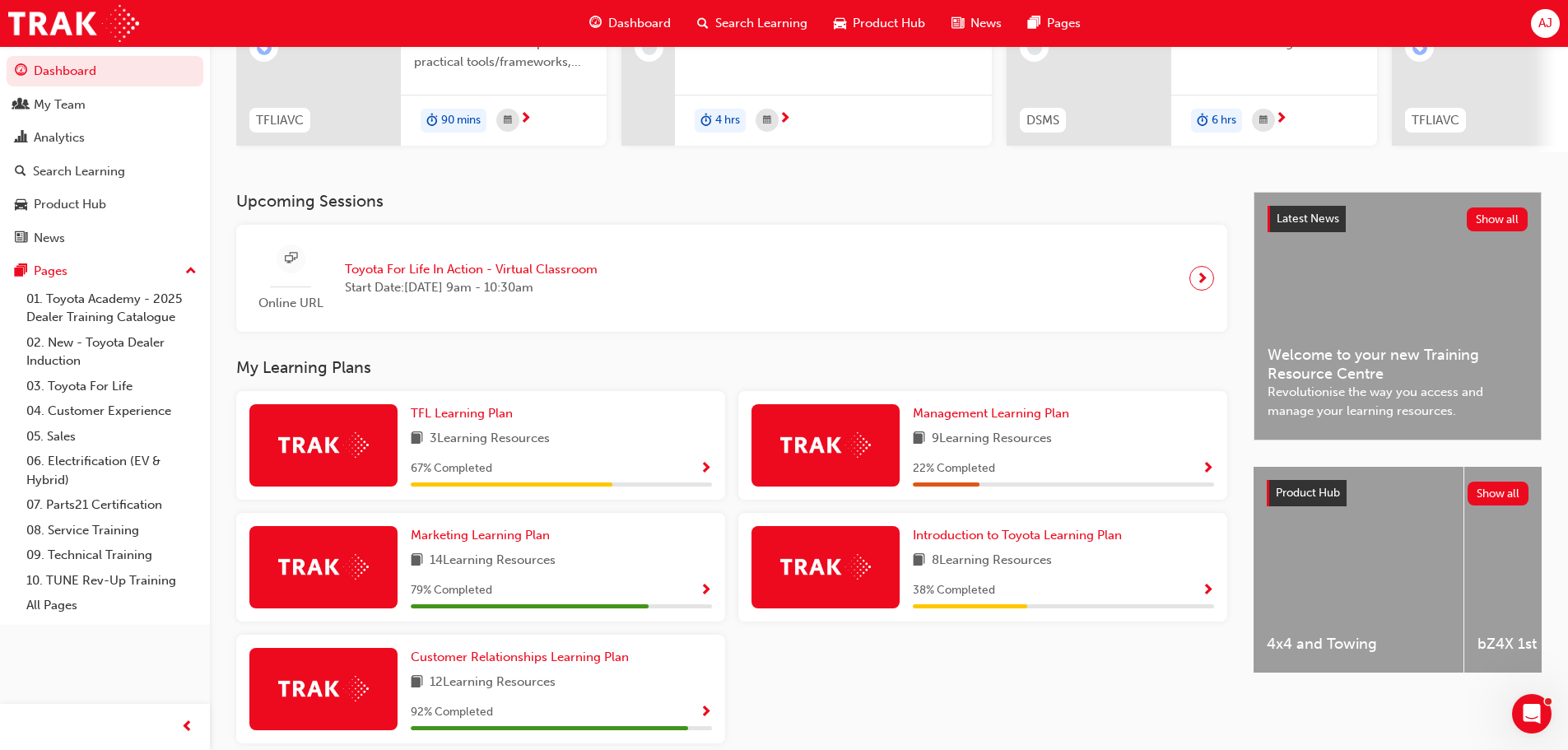
scroll to position [247, 0]
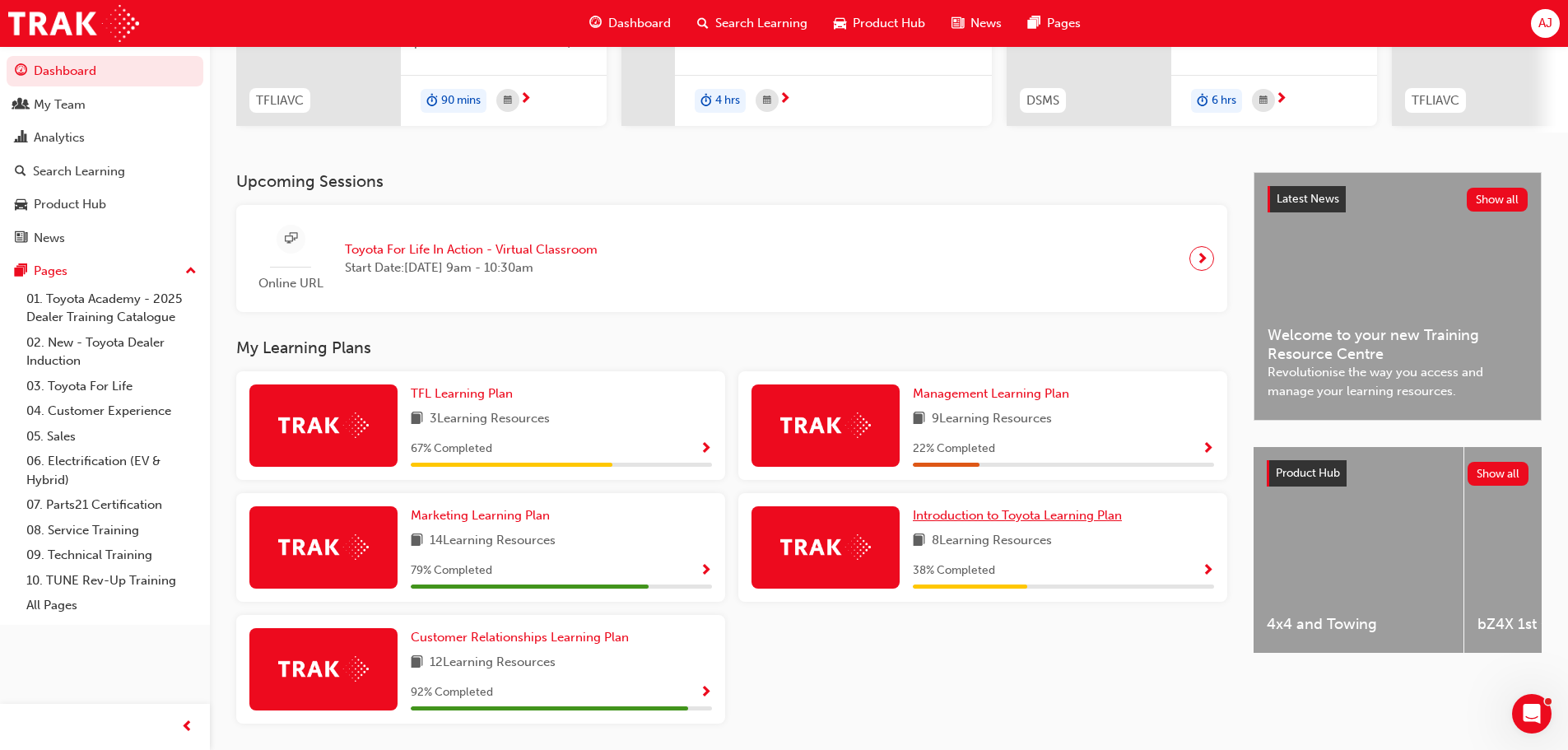
click at [1012, 522] on span "Introduction to Toyota Learning Plan" at bounding box center [1017, 515] width 209 height 15
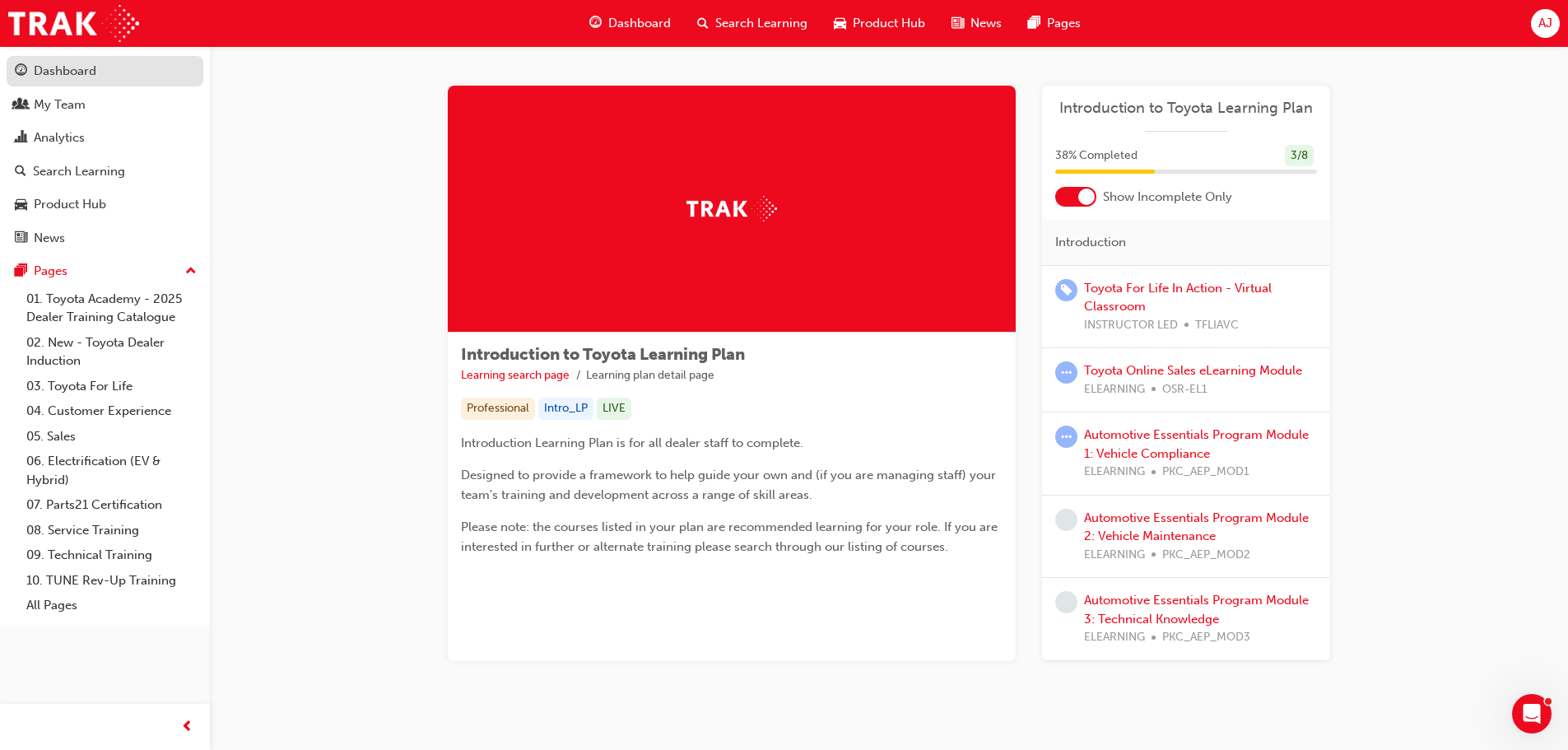
click at [76, 82] on link "Dashboard" at bounding box center [105, 71] width 197 height 31
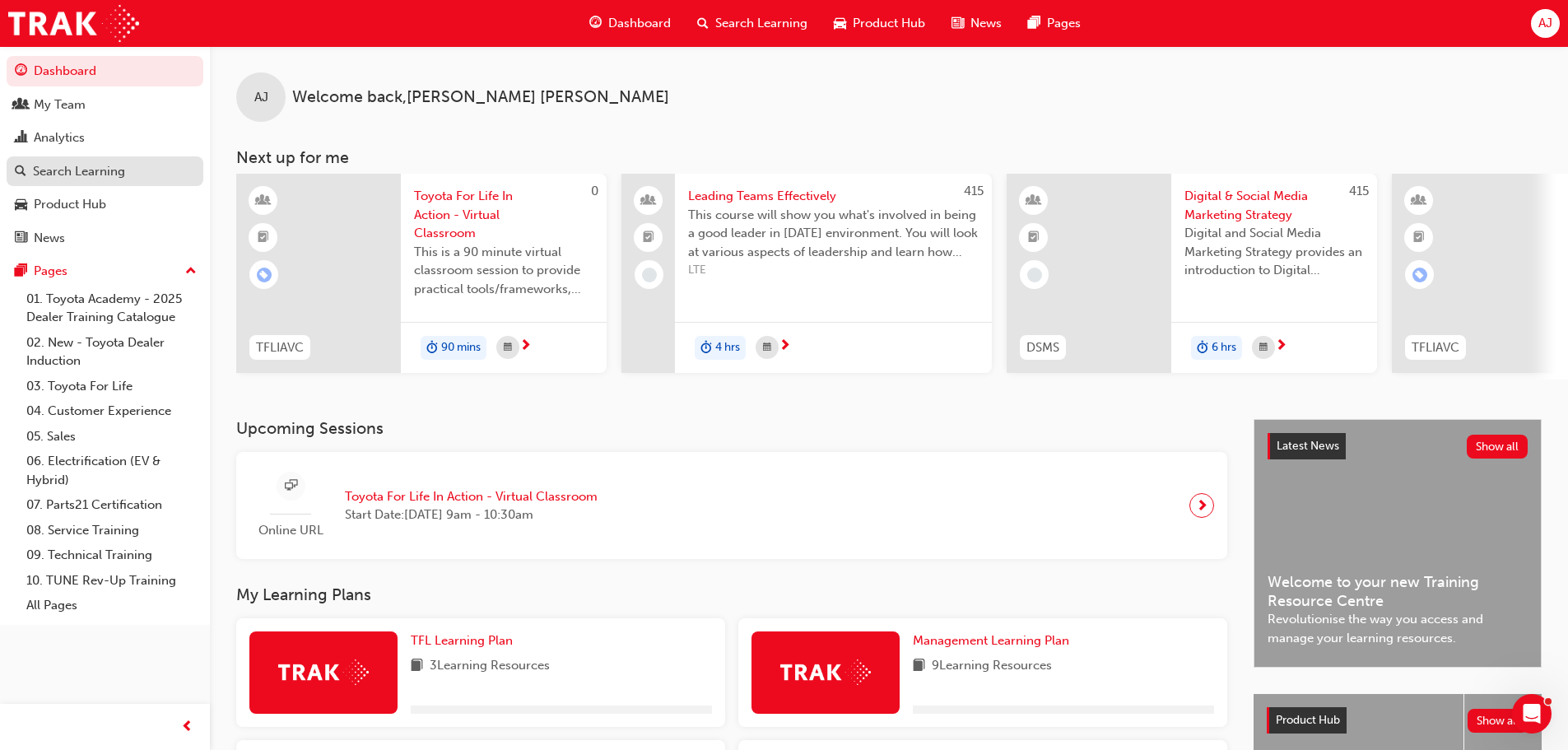
click at [102, 177] on div "Search Learning" at bounding box center [78, 172] width 92 height 19
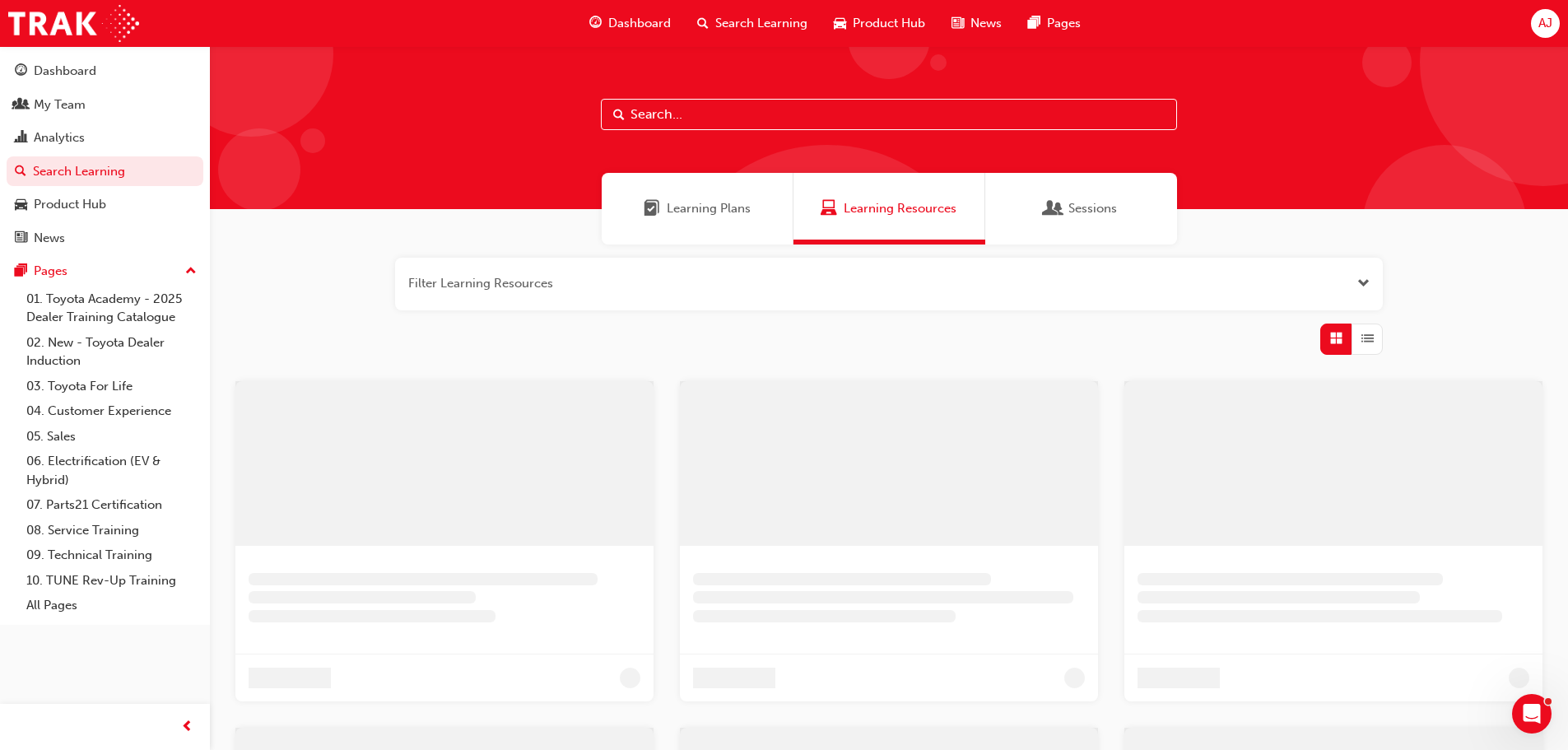
click at [707, 113] on input "text" at bounding box center [888, 114] width 577 height 32
click at [685, 213] on span "Learning Plans" at bounding box center [714, 209] width 84 height 19
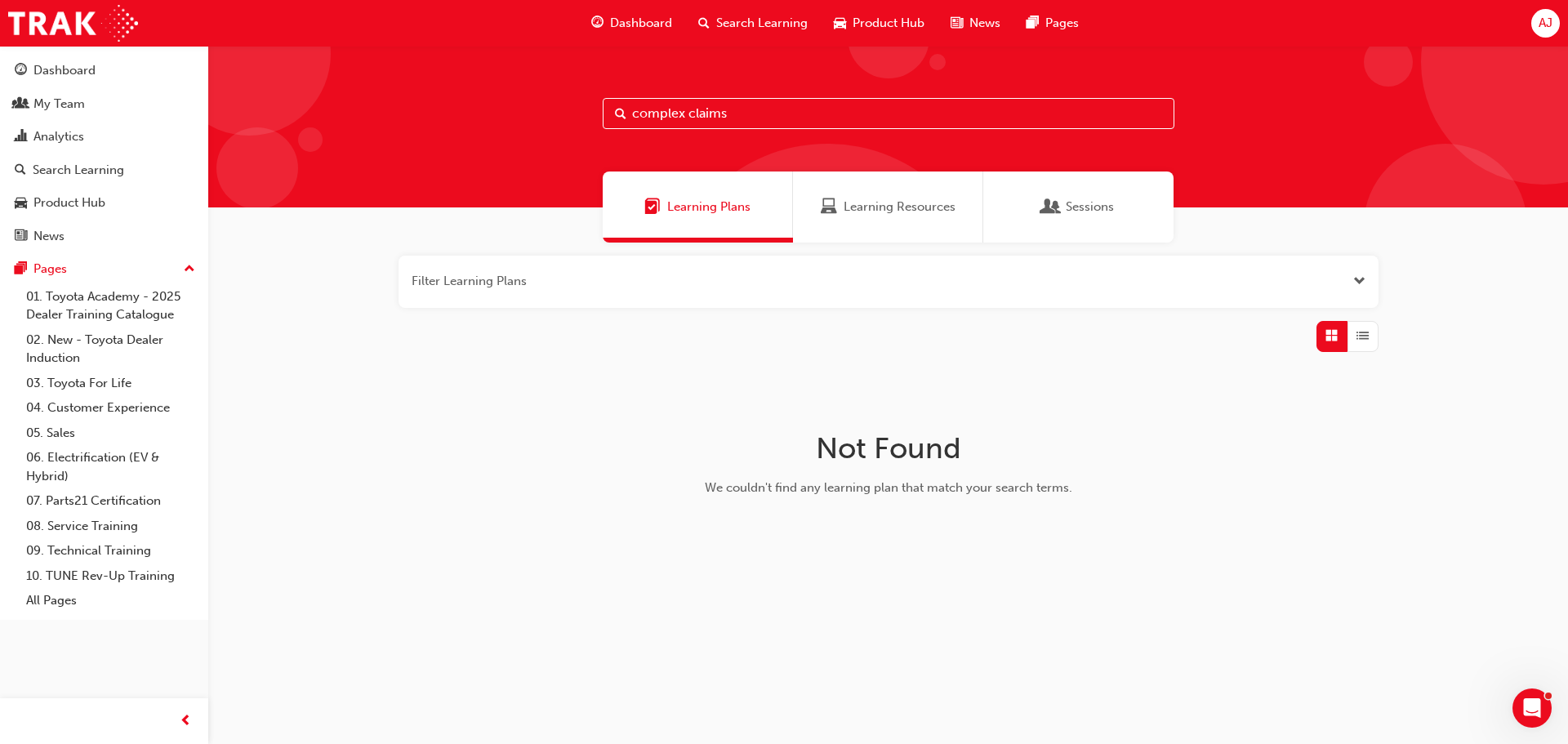
click at [1041, 200] on div "Sessions" at bounding box center [1078, 206] width 191 height 71
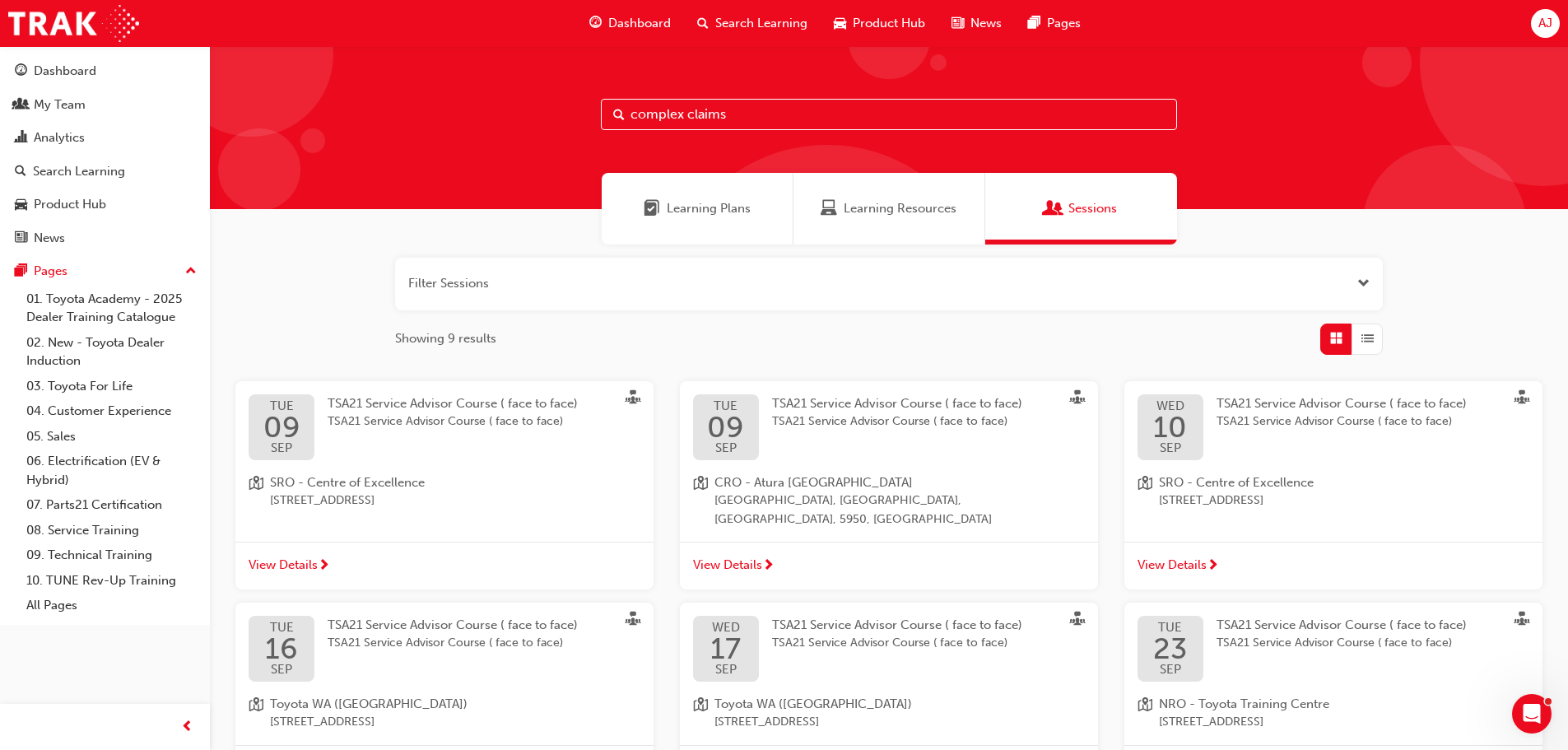
click at [887, 206] on span "Learning Resources" at bounding box center [900, 209] width 112 height 19
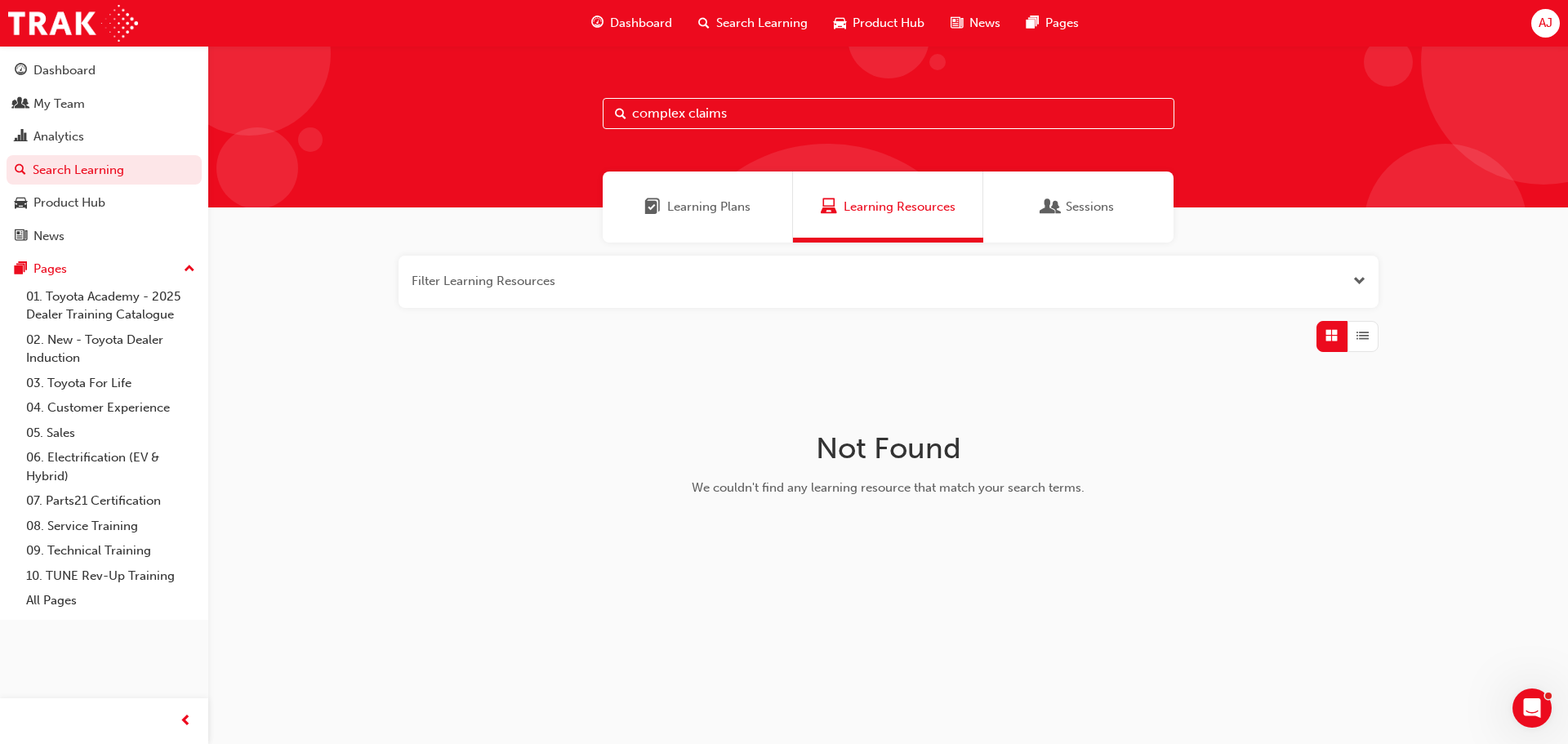
click at [752, 114] on input "complex claims" at bounding box center [888, 113] width 572 height 31
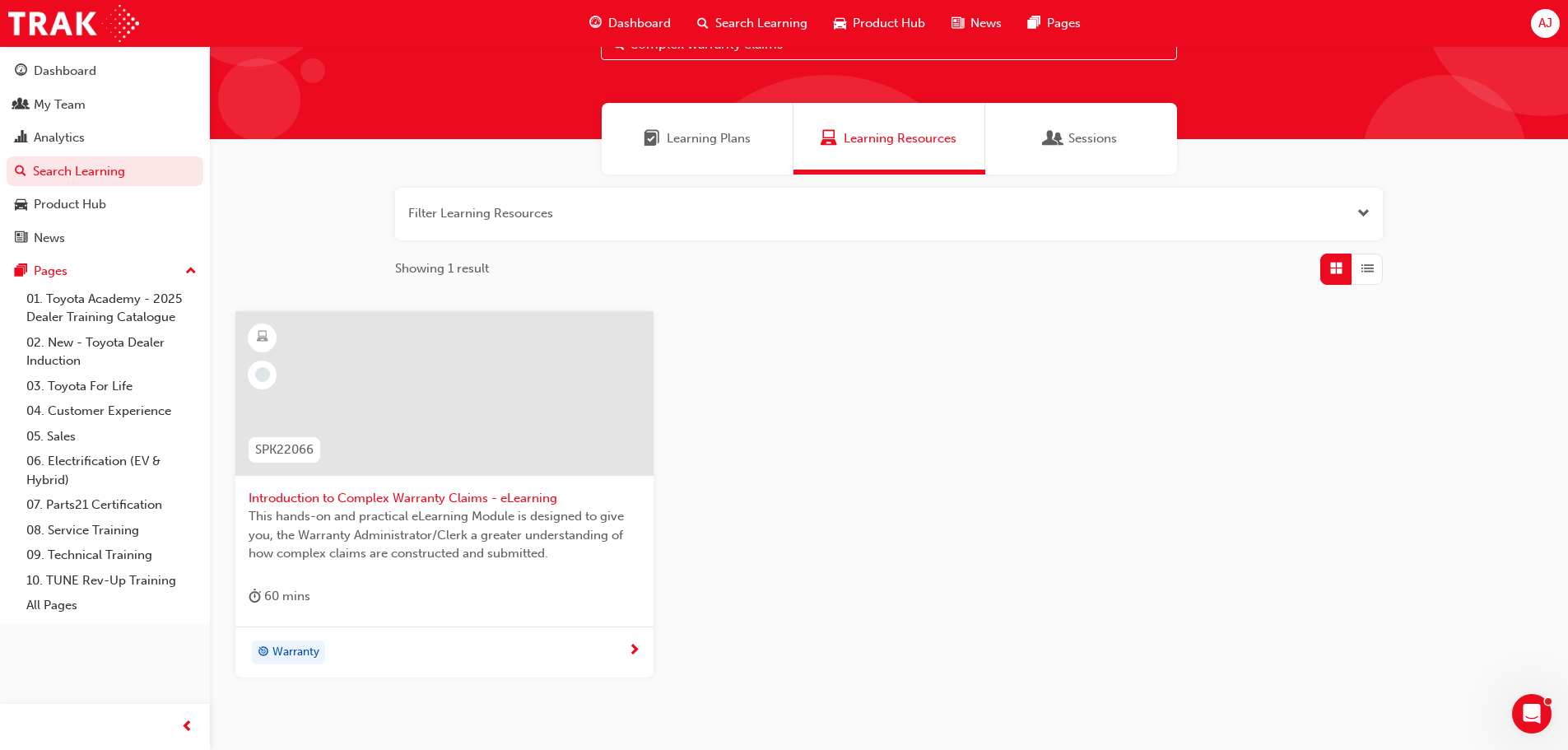
scroll to position [157, 0]
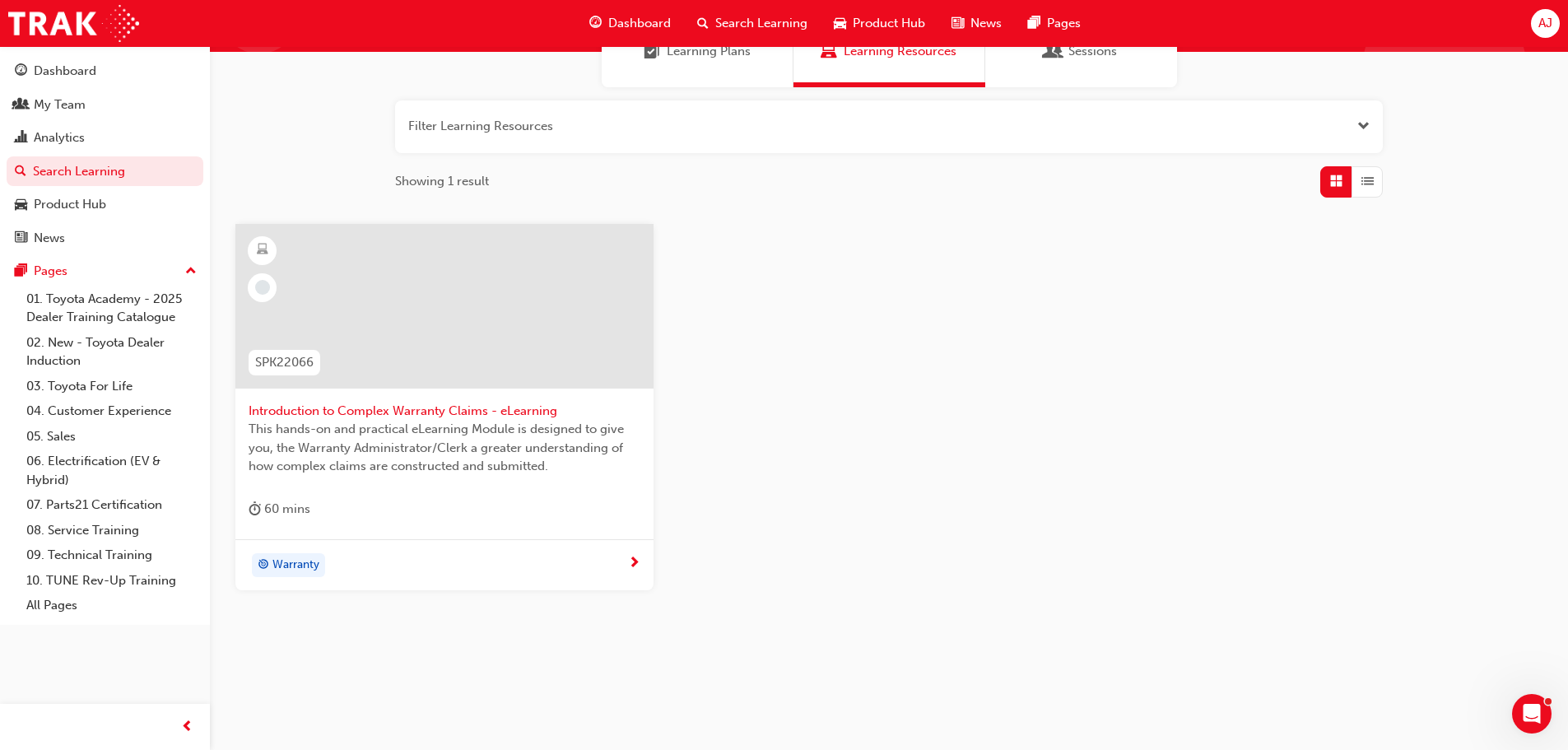
type input "complex warranty claims"
click at [396, 410] on span "Introduction to Complex Warranty Claims - eLearning" at bounding box center [445, 411] width 392 height 19
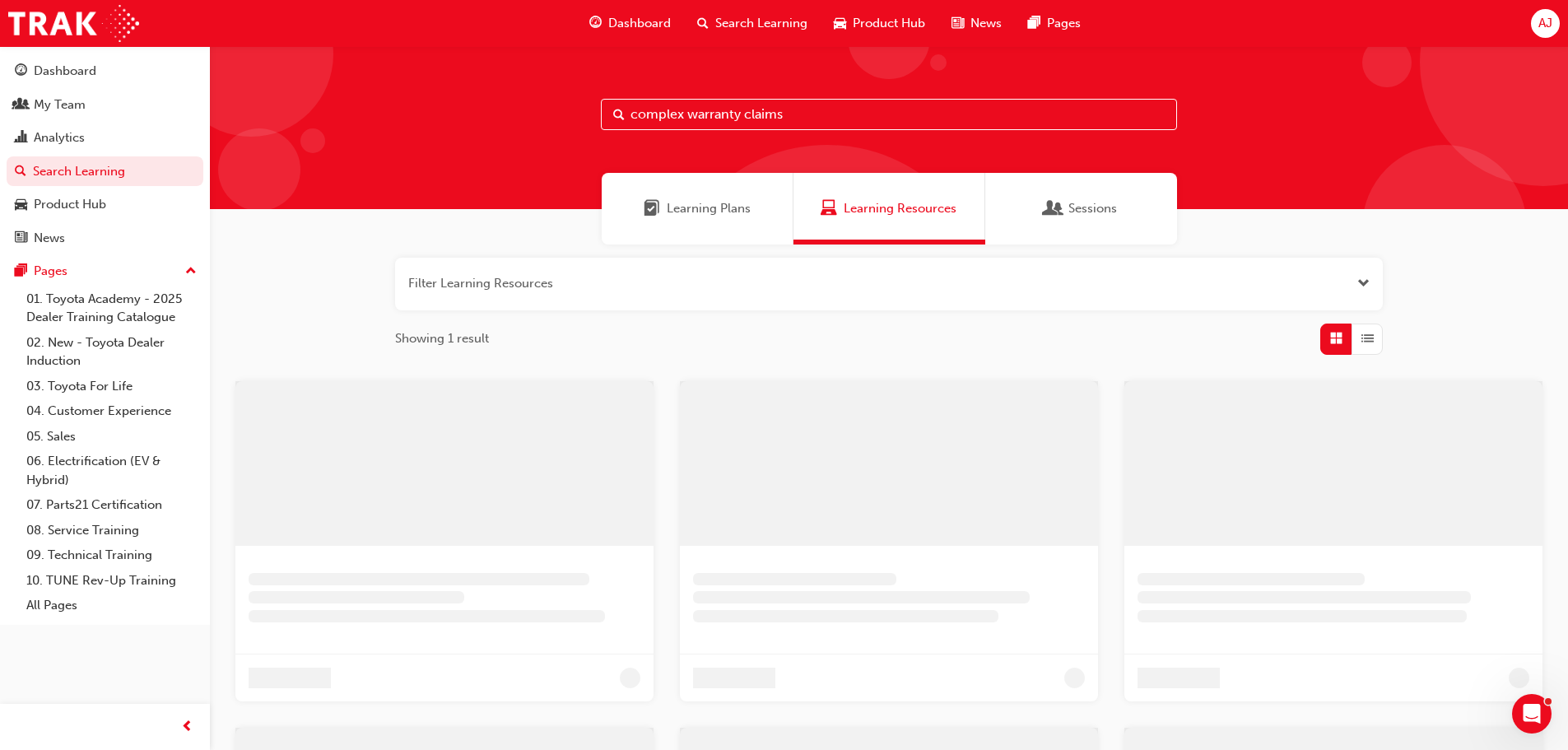
scroll to position [157, 0]
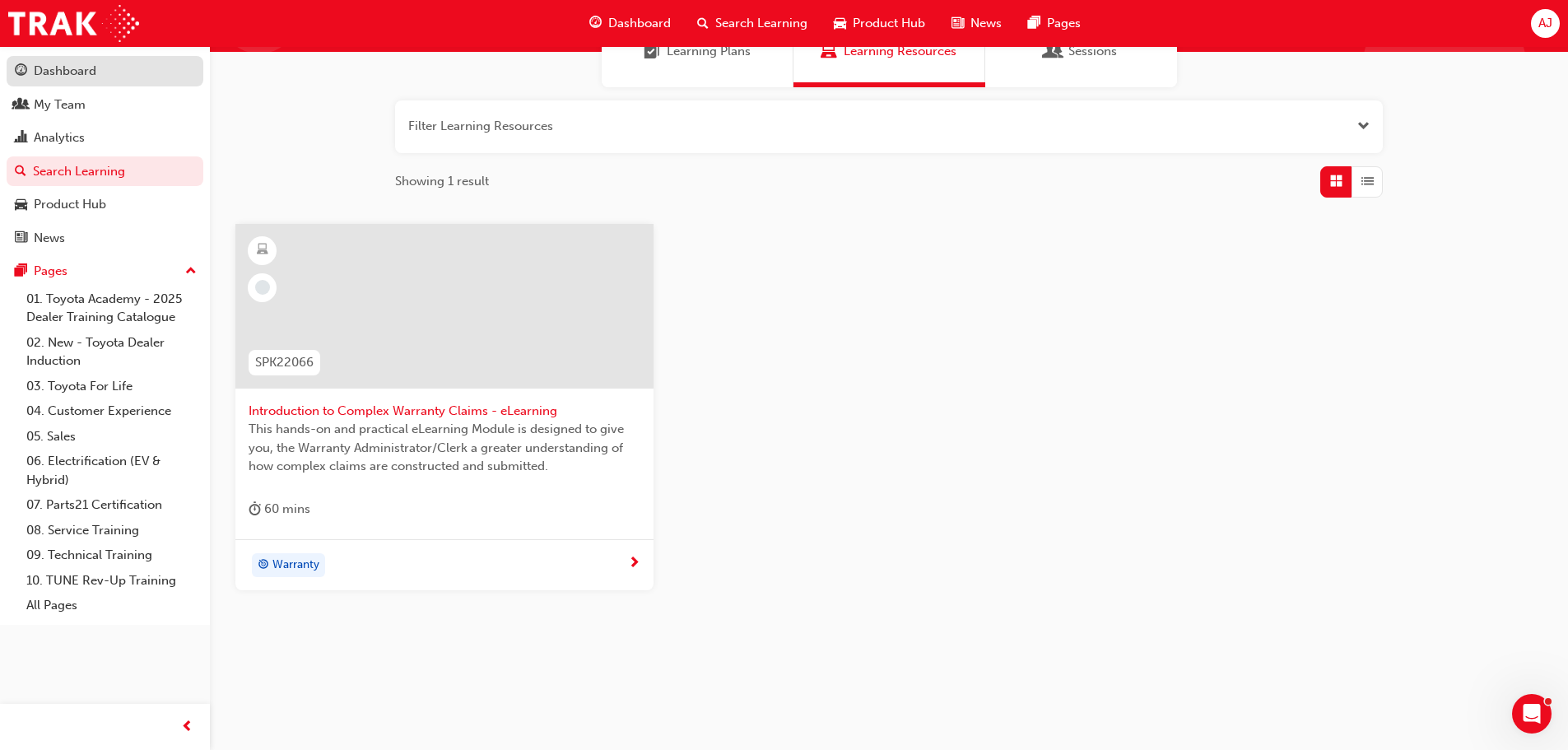
click at [61, 81] on div "Dashboard" at bounding box center [105, 71] width 180 height 20
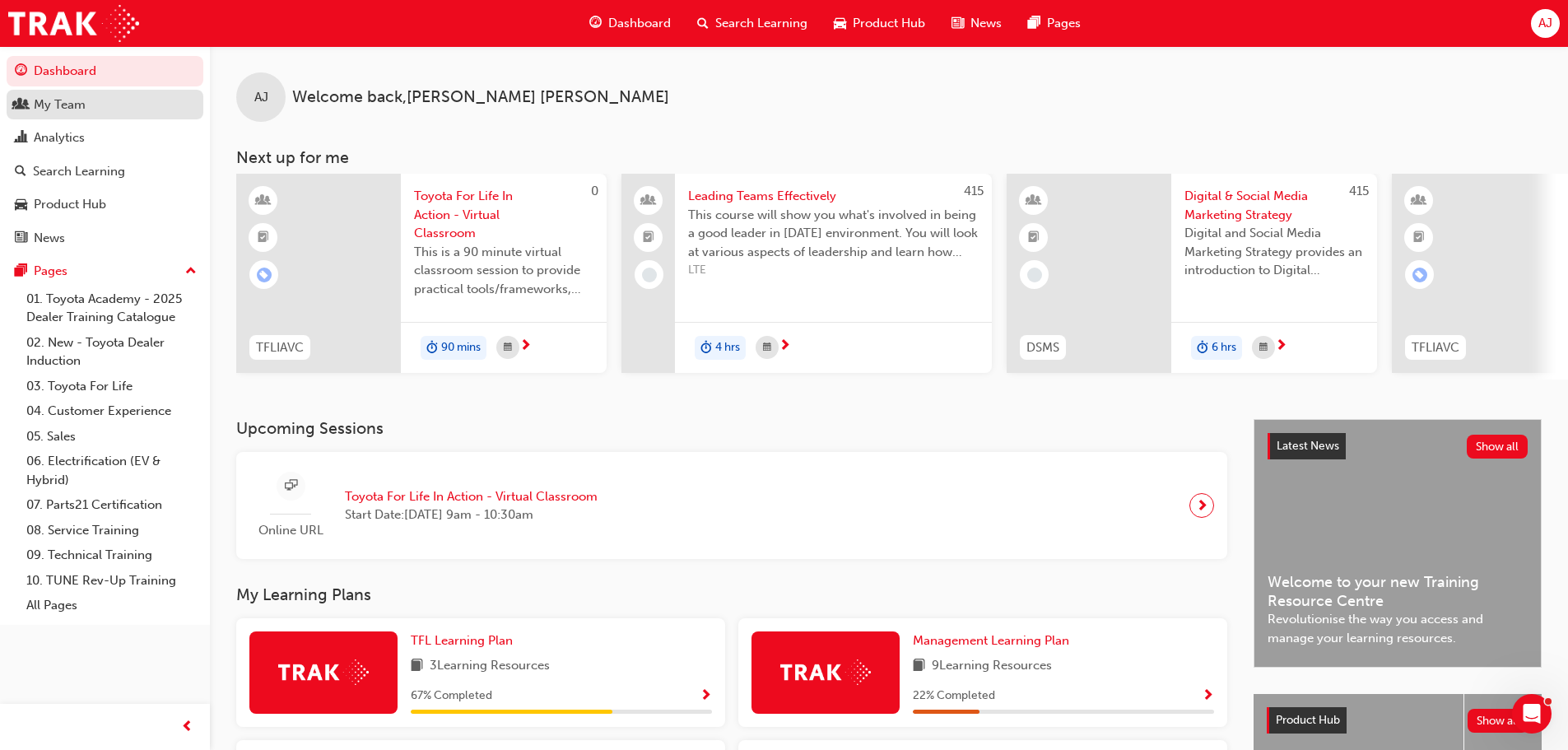
click at [69, 110] on div "My Team" at bounding box center [59, 105] width 52 height 19
